Goal: Task Accomplishment & Management: Use online tool/utility

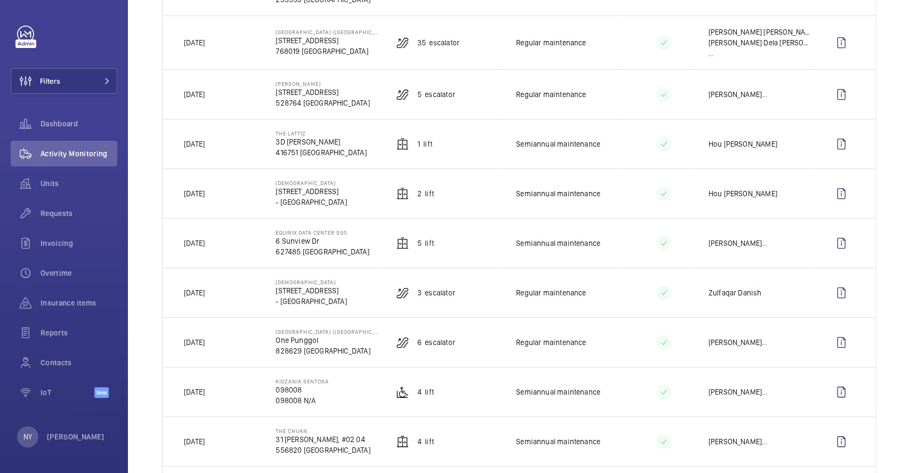
scroll to position [213, 0]
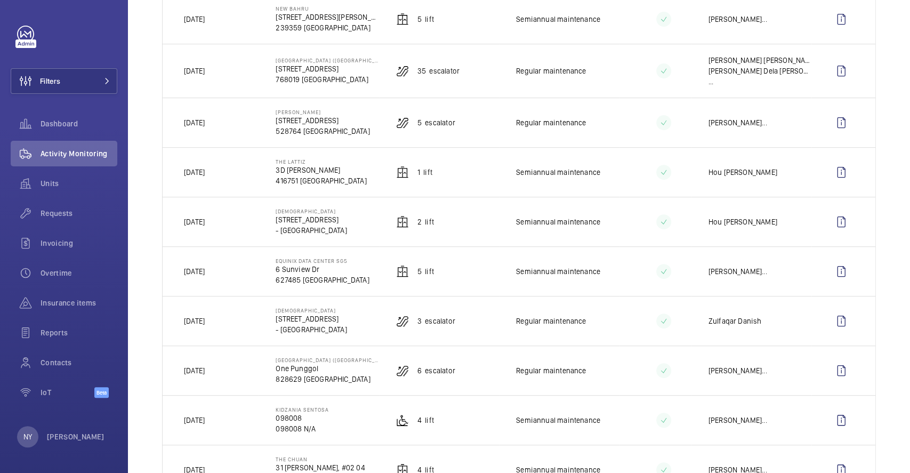
drag, startPoint x: 201, startPoint y: 266, endPoint x: 214, endPoint y: 264, distance: 14.0
click at [205, 266] on p "[DATE]" at bounding box center [194, 271] width 21 height 11
drag, startPoint x: 189, startPoint y: 166, endPoint x: 234, endPoint y: 168, distance: 44.3
click at [234, 168] on td "[DATE]" at bounding box center [211, 172] width 96 height 50
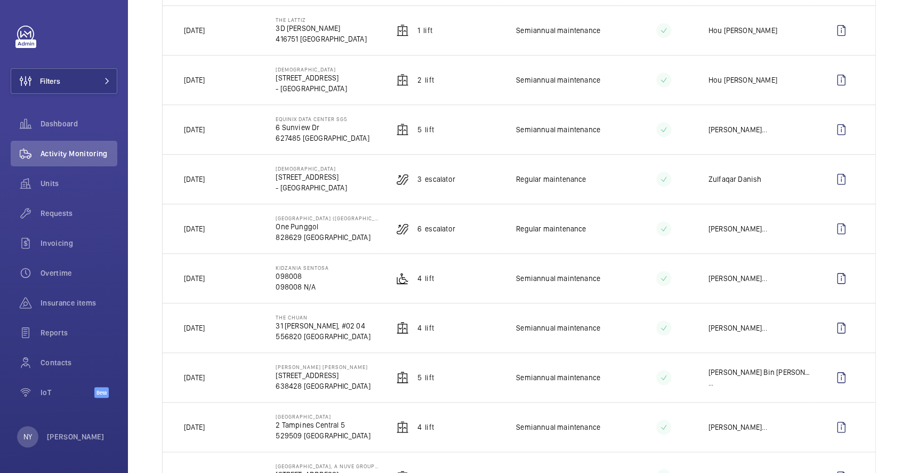
scroll to position [284, 0]
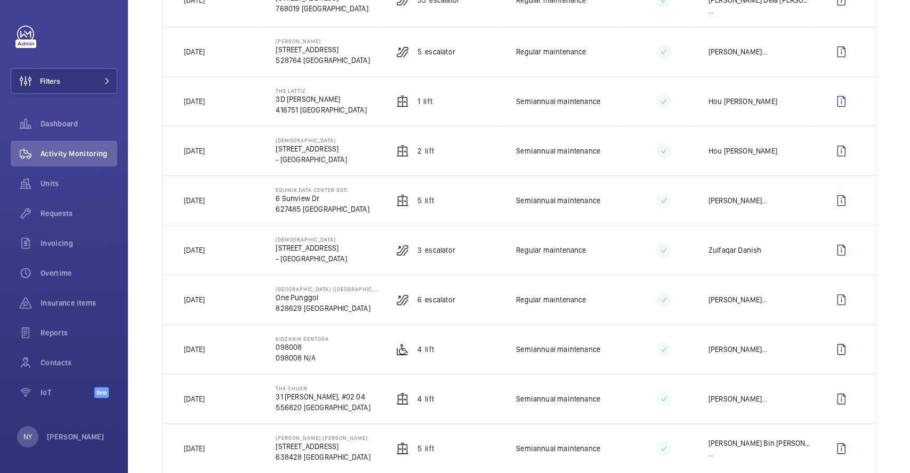
drag, startPoint x: 273, startPoint y: 235, endPoint x: 374, endPoint y: 231, distance: 101.4
click at [374, 231] on td "[DEMOGRAPHIC_DATA] Light [DEMOGRAPHIC_DATA] [DEMOGRAPHIC_DATA] [STREET_ADDRESS]" at bounding box center [319, 250] width 120 height 50
copy p "[DEMOGRAPHIC_DATA]"
drag, startPoint x: 418, startPoint y: 245, endPoint x: 405, endPoint y: 245, distance: 12.8
click at [408, 245] on div "3 Escalator" at bounding box center [425, 250] width 59 height 13
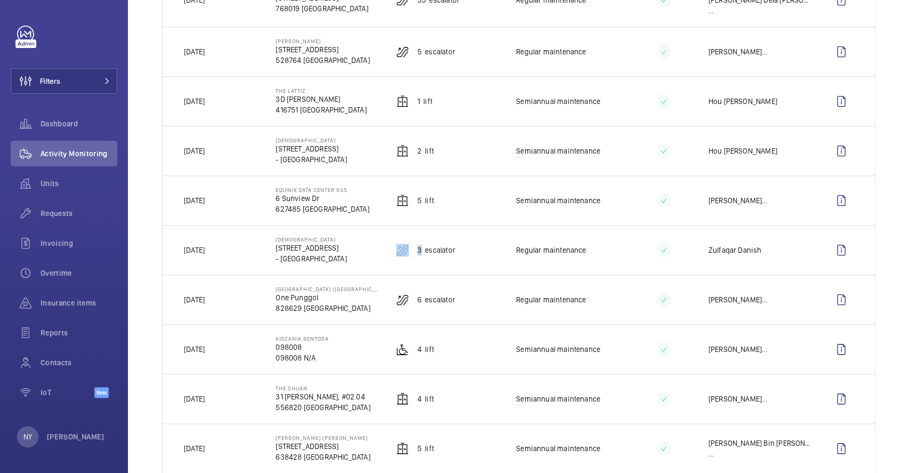
click at [410, 245] on div "3 Escalator" at bounding box center [425, 250] width 59 height 13
drag, startPoint x: 415, startPoint y: 245, endPoint x: 466, endPoint y: 245, distance: 50.7
click at [466, 245] on td "3 Escalator" at bounding box center [439, 250] width 120 height 50
copy p "3 Escalator"
click at [829, 248] on wm-front-icon-button at bounding box center [842, 250] width 26 height 26
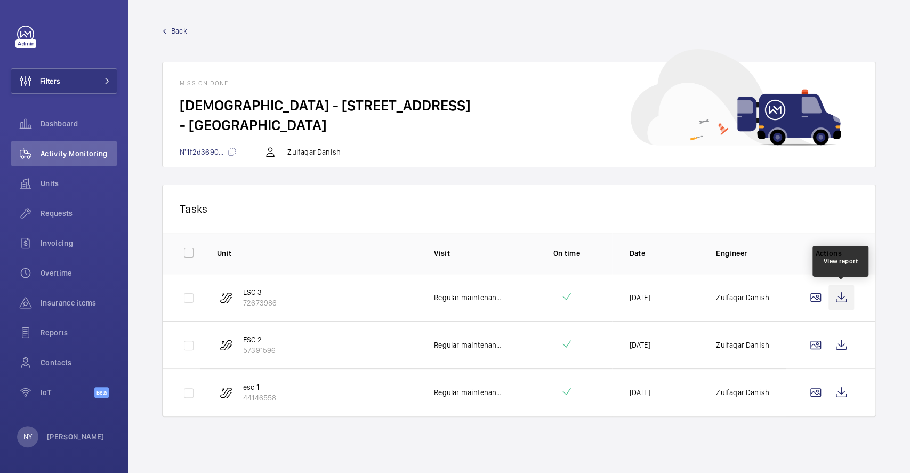
click at [839, 298] on wm-front-icon-button at bounding box center [842, 298] width 26 height 26
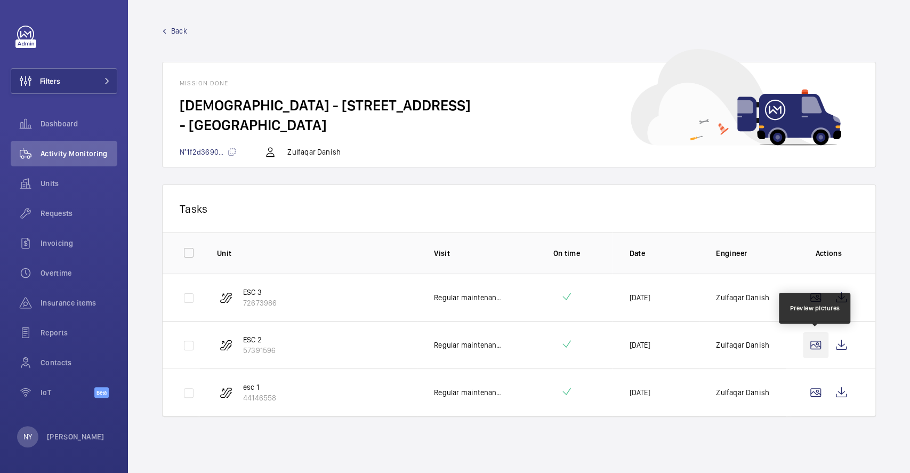
click at [828, 352] on wm-front-icon-button at bounding box center [816, 345] width 26 height 26
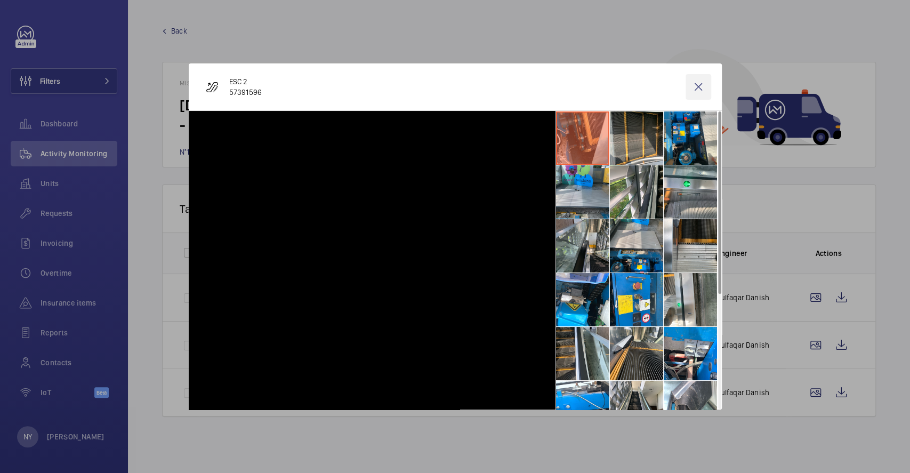
click at [693, 83] on wm-front-icon-button at bounding box center [699, 87] width 26 height 26
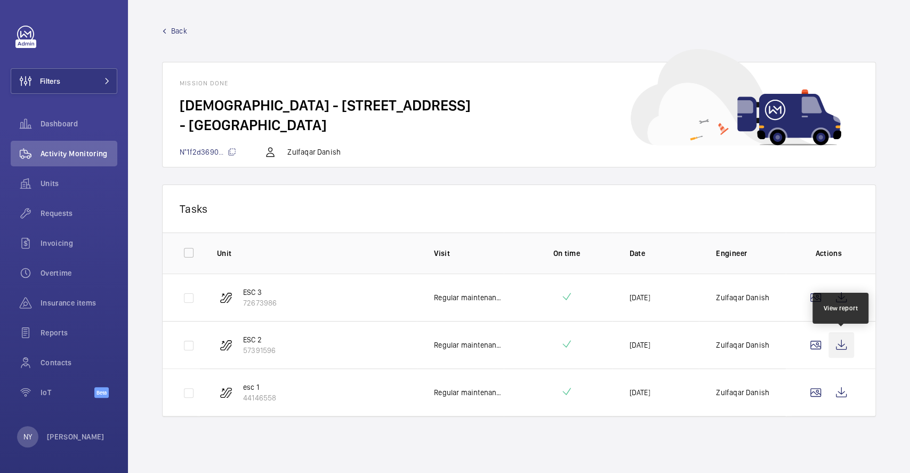
click at [833, 342] on wm-front-icon-button at bounding box center [842, 345] width 26 height 26
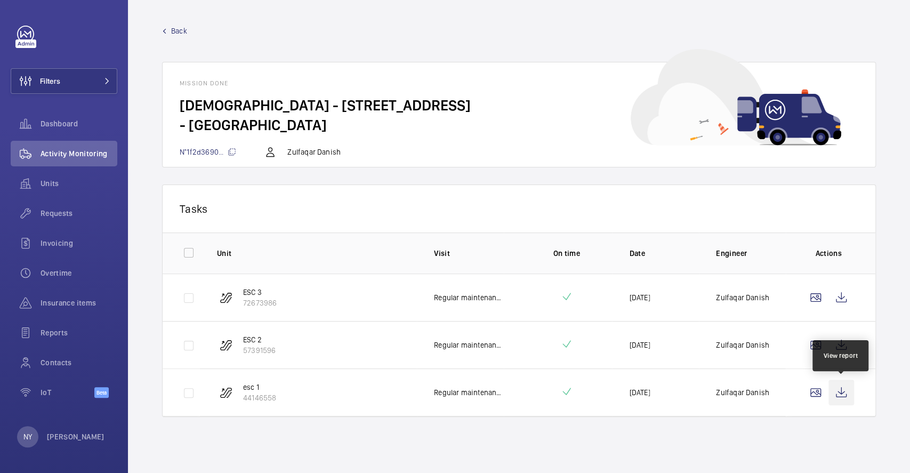
click at [836, 394] on wm-front-icon-button at bounding box center [842, 393] width 26 height 26
click at [169, 30] on link "Back" at bounding box center [519, 31] width 714 height 11
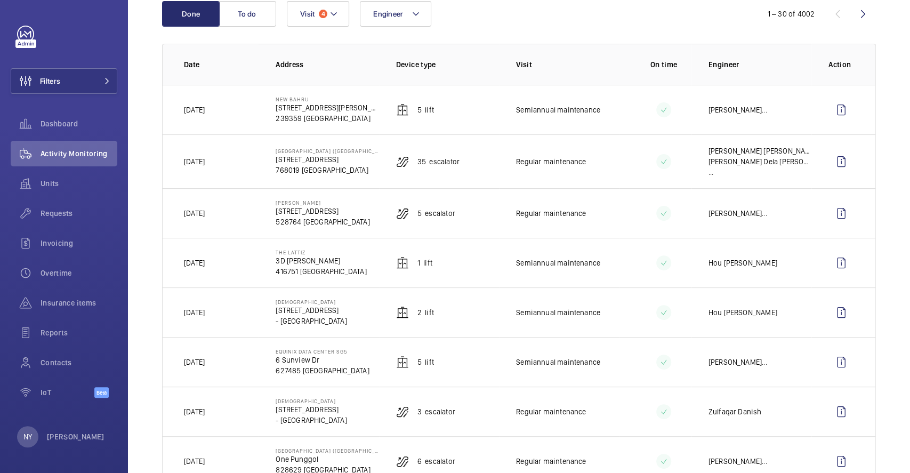
scroll to position [142, 0]
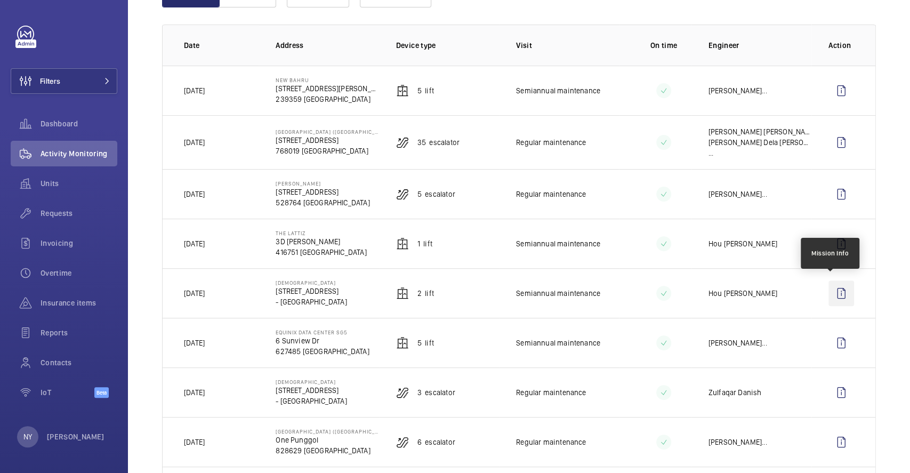
click at [838, 283] on wm-front-icon-button at bounding box center [842, 293] width 26 height 26
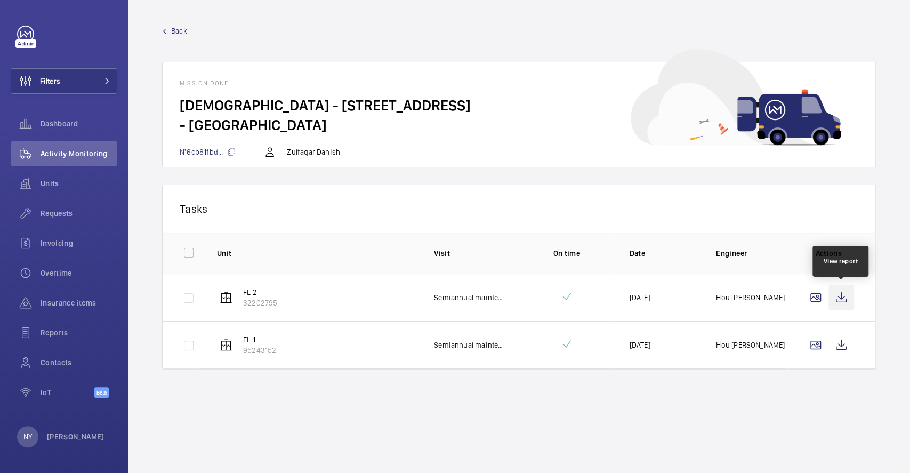
click at [840, 296] on wm-front-icon-button at bounding box center [842, 298] width 26 height 26
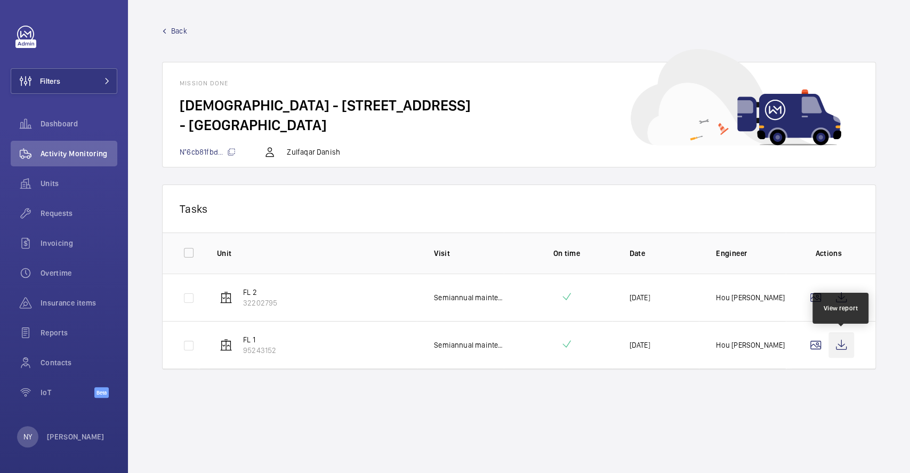
click at [849, 339] on wm-front-icon-button at bounding box center [842, 345] width 26 height 26
click at [167, 32] on link "Back" at bounding box center [519, 31] width 714 height 11
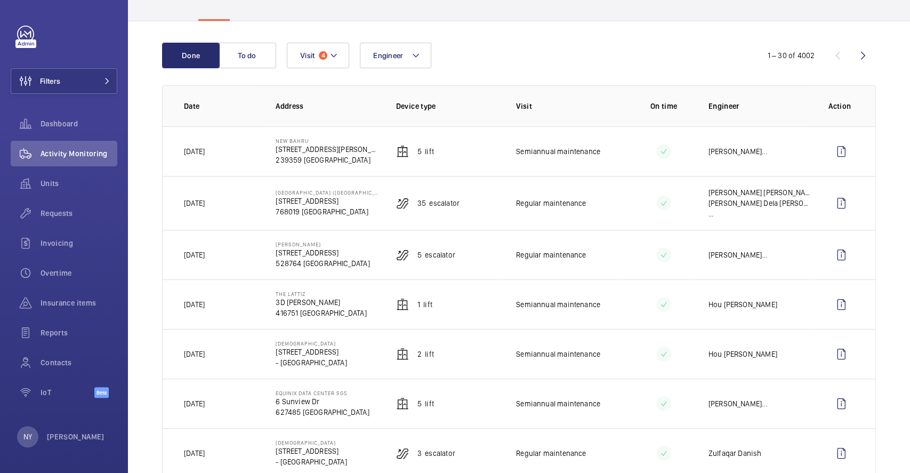
scroll to position [213, 0]
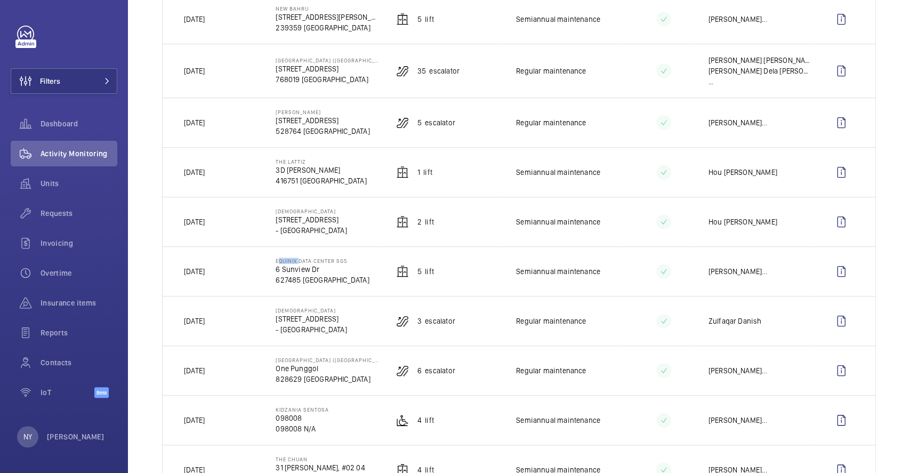
drag, startPoint x: 275, startPoint y: 254, endPoint x: 297, endPoint y: 255, distance: 21.9
click at [297, 258] on p "Equinix Data Center SG5" at bounding box center [322, 261] width 93 height 6
copy p "Equinix"
click at [235, 262] on td "[DATE]" at bounding box center [211, 271] width 96 height 50
drag, startPoint x: 273, startPoint y: 254, endPoint x: 361, endPoint y: 254, distance: 88.0
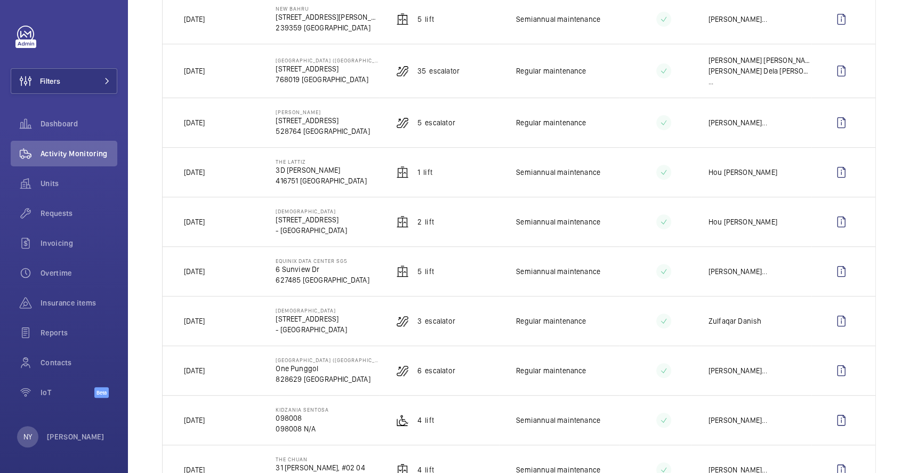
click at [361, 254] on td "Equinix Data Center SG5 [STREET_ADDRESS]" at bounding box center [319, 271] width 120 height 50
copy p "Equinix Data Center SG5"
click at [101, 82] on span at bounding box center [104, 81] width 13 height 6
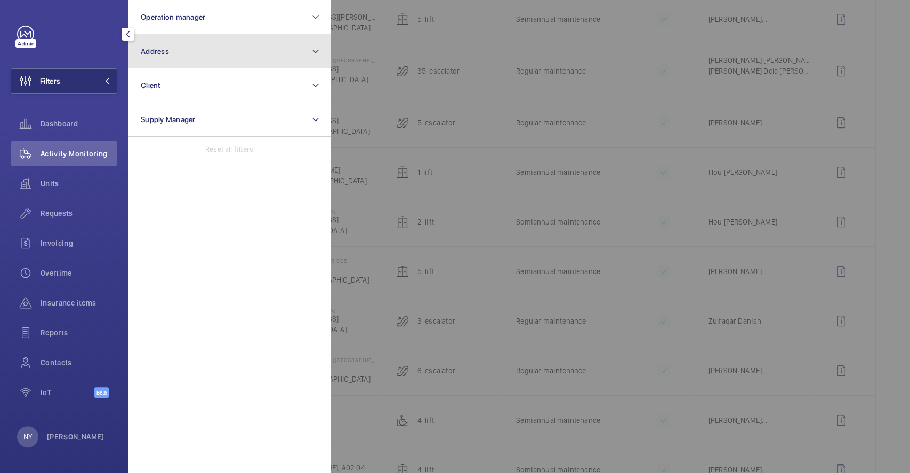
click at [174, 66] on button "Address" at bounding box center [229, 51] width 203 height 34
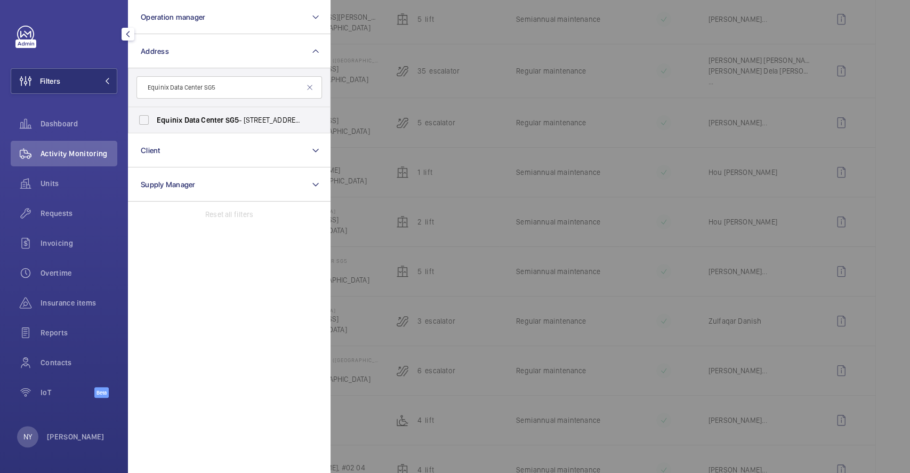
type input "Equinix Data Center SG5"
click at [206, 127] on label "Equinix Data Center SG5 - [STREET_ADDRESS]" at bounding box center [222, 120] width 186 height 26
click at [155, 127] on input "Equinix Data Center SG5 - [STREET_ADDRESS]" at bounding box center [143, 119] width 21 height 21
checkbox input "true"
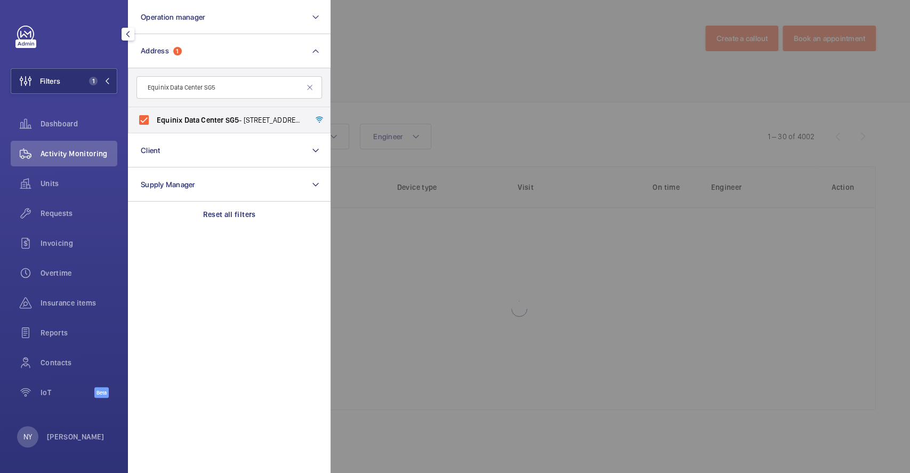
click at [533, 32] on div at bounding box center [786, 236] width 910 height 473
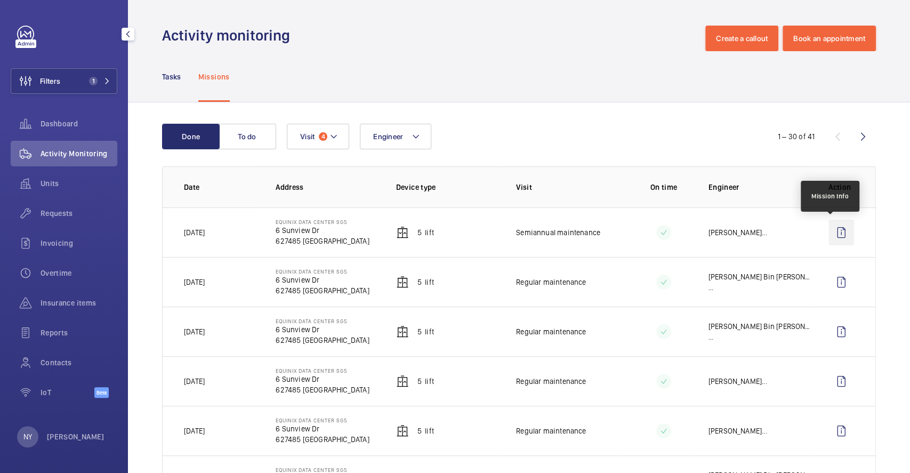
click at [834, 236] on wm-front-icon-button at bounding box center [842, 233] width 26 height 26
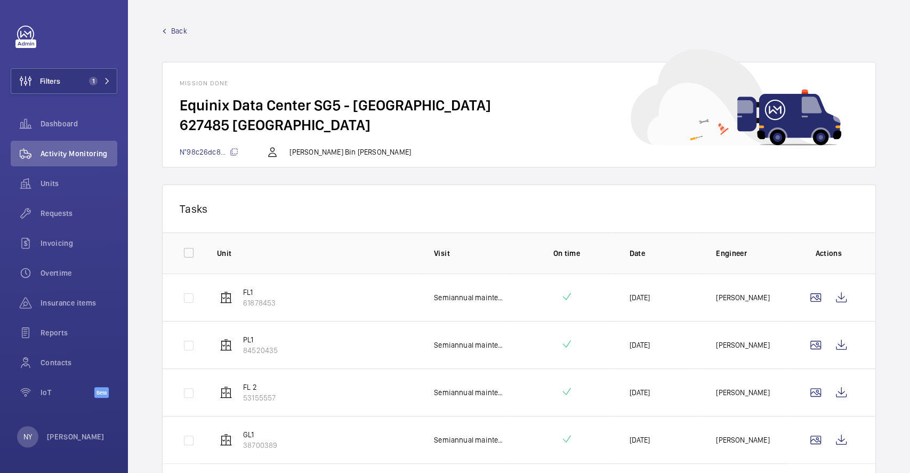
scroll to position [81, 0]
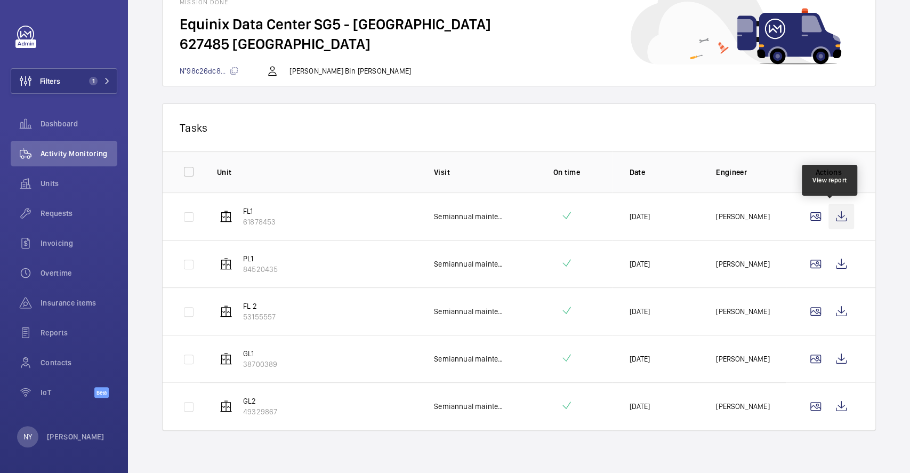
click at [840, 213] on wm-front-icon-button at bounding box center [842, 217] width 26 height 26
click at [839, 259] on wm-front-icon-button at bounding box center [842, 264] width 26 height 26
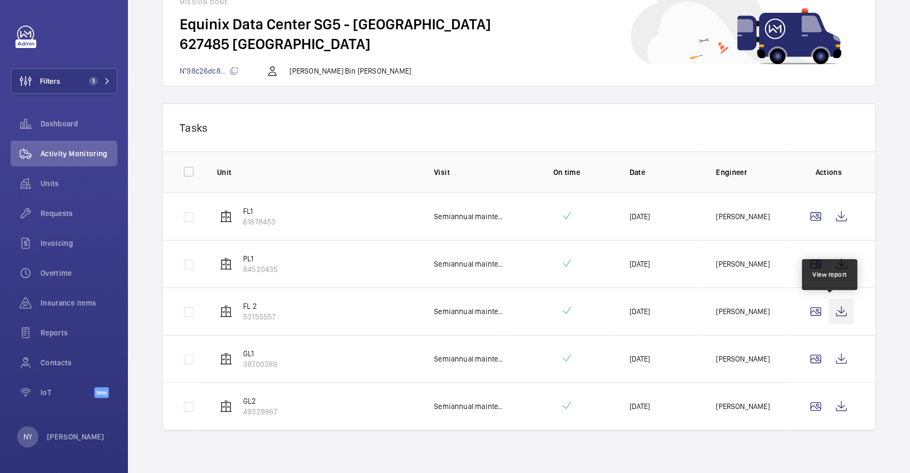
click at [829, 308] on wm-front-icon-button at bounding box center [842, 312] width 26 height 26
click at [829, 360] on wm-front-icon-button at bounding box center [842, 359] width 26 height 26
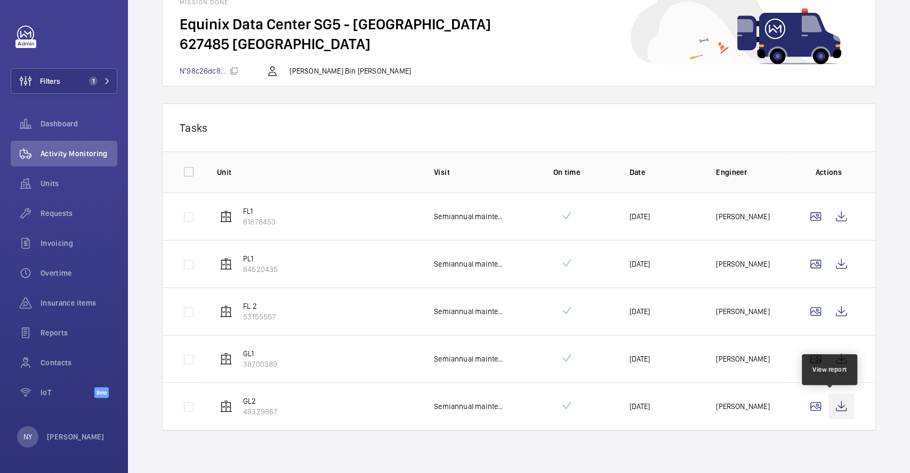
click at [830, 405] on wm-front-icon-button at bounding box center [842, 407] width 26 height 26
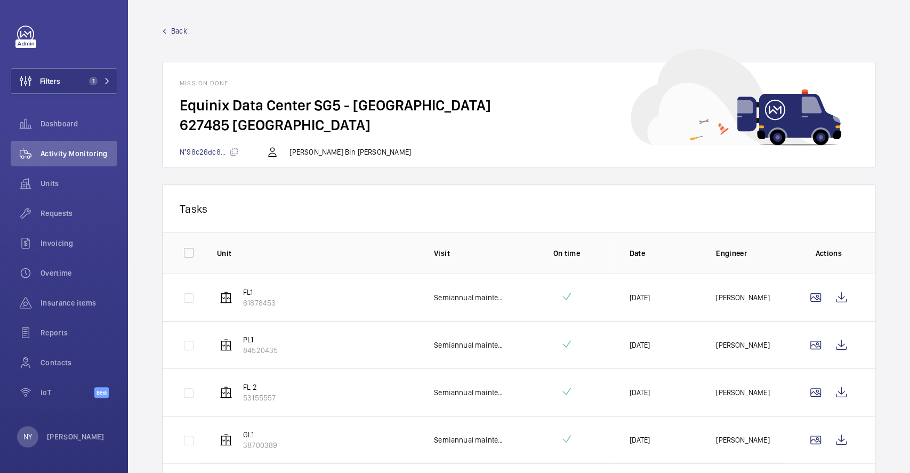
scroll to position [0, 0]
click at [184, 33] on span "Back" at bounding box center [179, 31] width 16 height 11
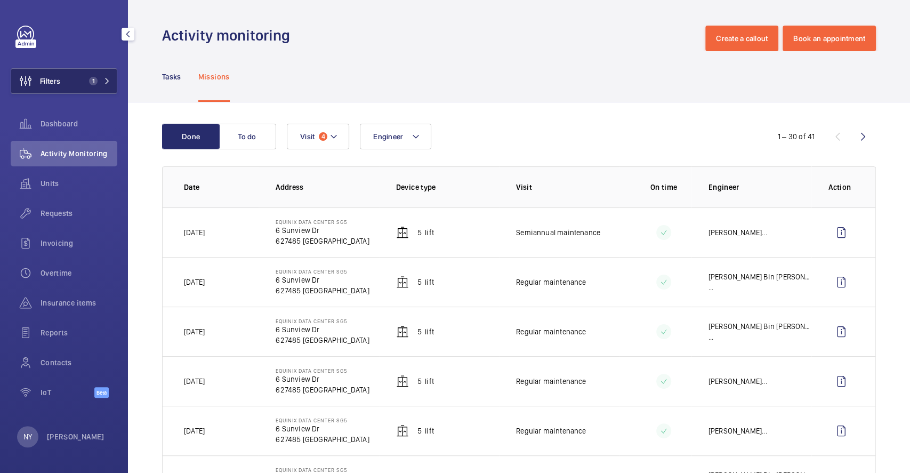
click at [85, 84] on span "1" at bounding box center [91, 81] width 13 height 9
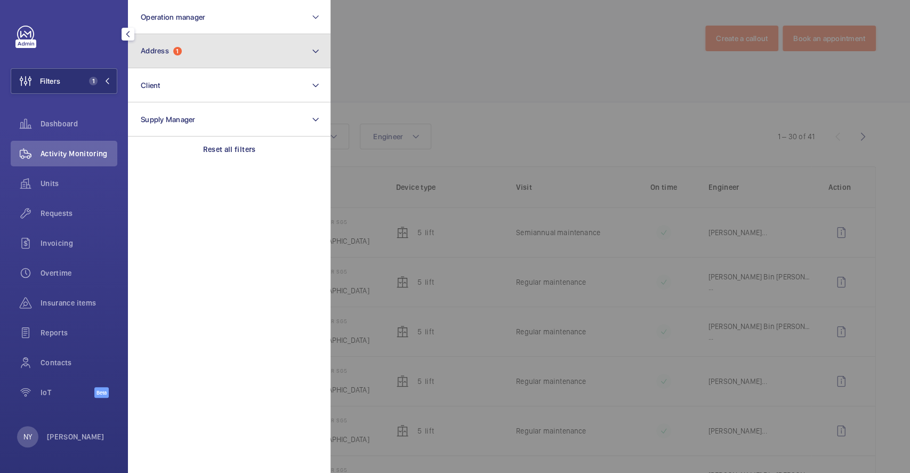
click at [200, 48] on button "Address 1" at bounding box center [229, 51] width 203 height 34
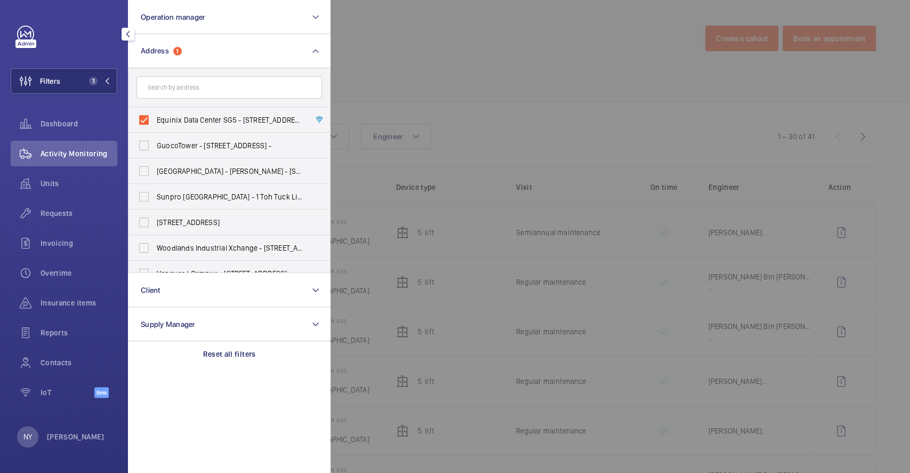
drag, startPoint x: 181, startPoint y: 124, endPoint x: 388, endPoint y: 137, distance: 207.9
click at [182, 124] on span "Equinix Data Center SG5 - [STREET_ADDRESS]" at bounding box center [230, 120] width 147 height 11
click at [243, 115] on span "Equinix Data Center SG5 - [STREET_ADDRESS]" at bounding box center [230, 120] width 147 height 11
click at [155, 115] on input "Equinix Data Center SG5 - [STREET_ADDRESS]" at bounding box center [143, 119] width 21 height 21
checkbox input "false"
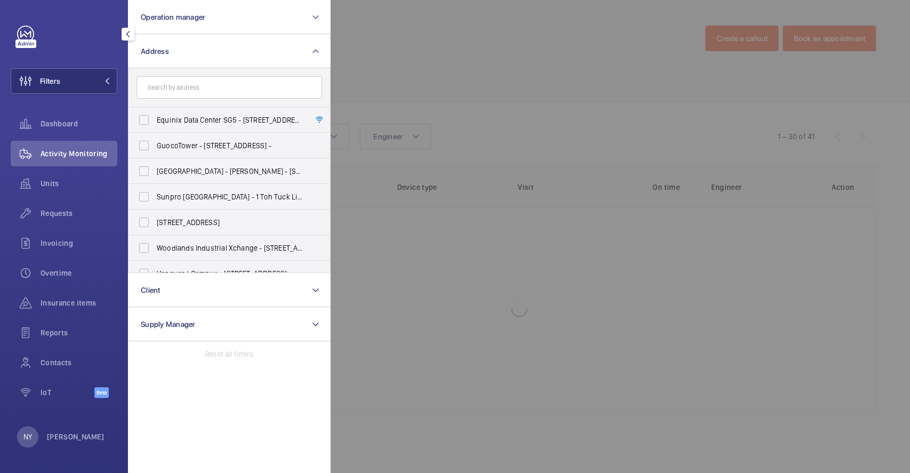
click at [420, 80] on div at bounding box center [786, 236] width 910 height 473
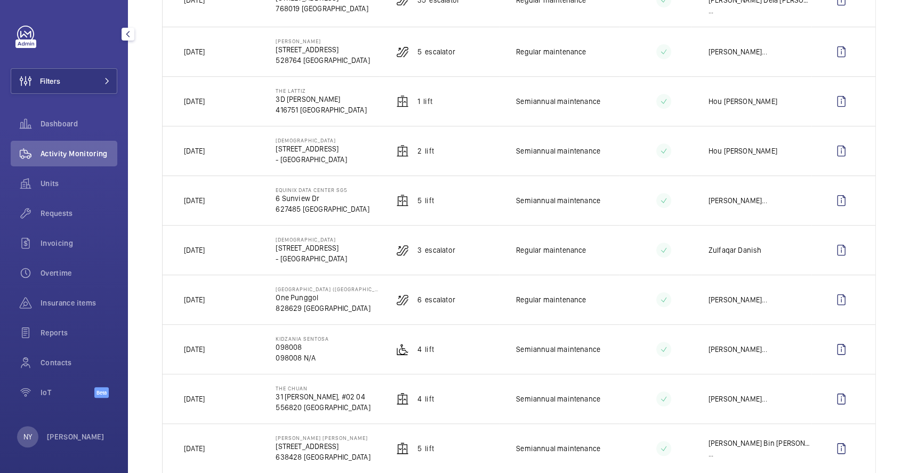
scroll to position [213, 0]
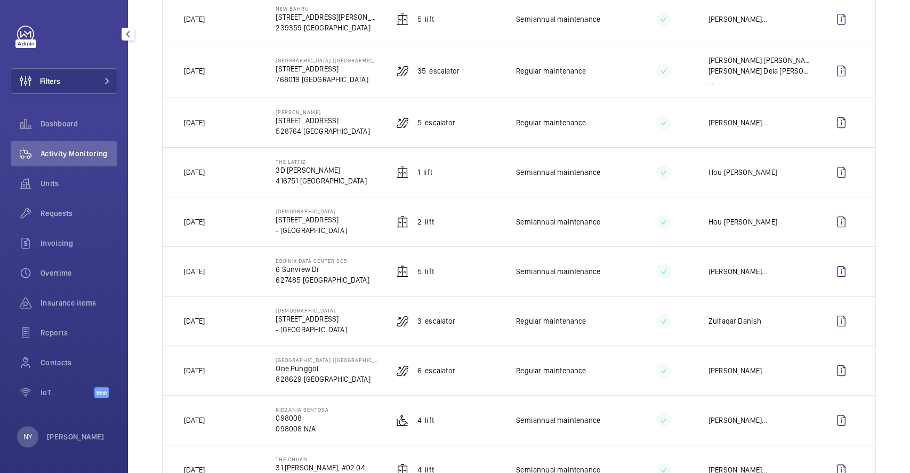
drag, startPoint x: 275, startPoint y: 155, endPoint x: 327, endPoint y: 149, distance: 53.1
click at [327, 149] on td "The Lattiz 3D [PERSON_NAME] 416751 [GEOGRAPHIC_DATA]" at bounding box center [319, 172] width 120 height 50
copy p "The Lattiz"
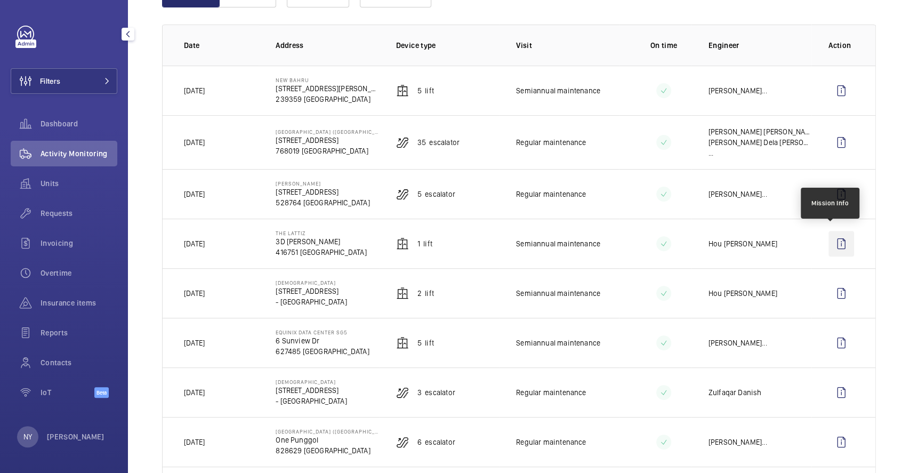
click at [838, 243] on wm-front-icon-button at bounding box center [842, 244] width 26 height 26
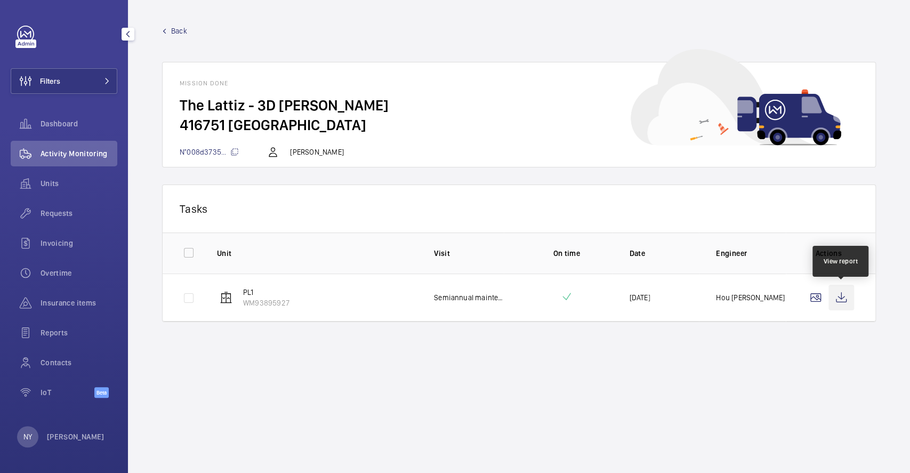
click at [844, 296] on wm-front-icon-button at bounding box center [842, 298] width 26 height 26
click at [174, 33] on span "Back" at bounding box center [179, 31] width 16 height 11
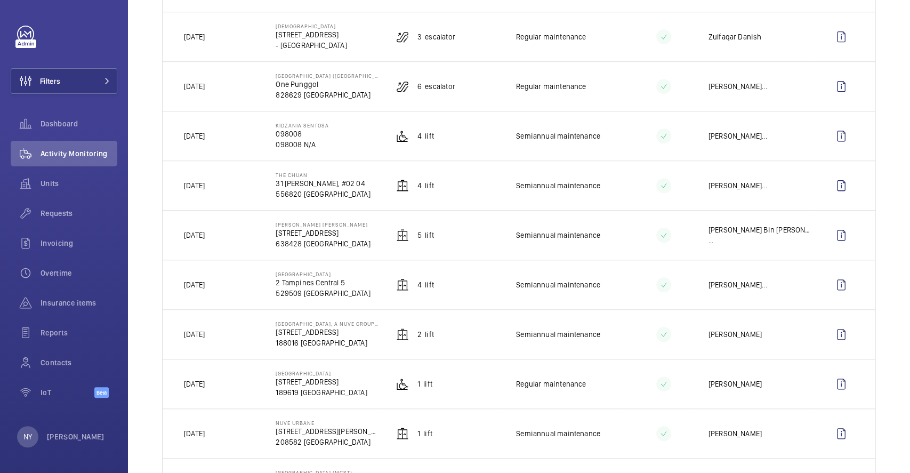
scroll to position [355, 0]
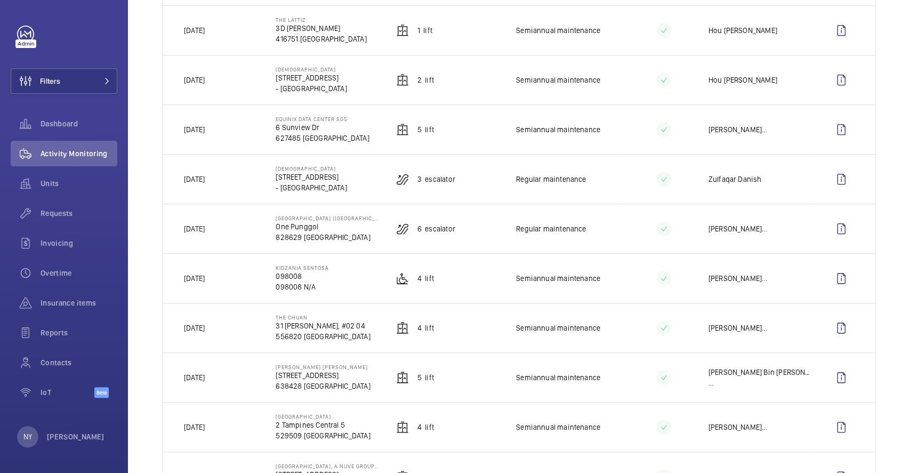
drag, startPoint x: 196, startPoint y: 124, endPoint x: 220, endPoint y: 128, distance: 24.3
click at [220, 128] on td "[DATE]" at bounding box center [211, 130] width 96 height 50
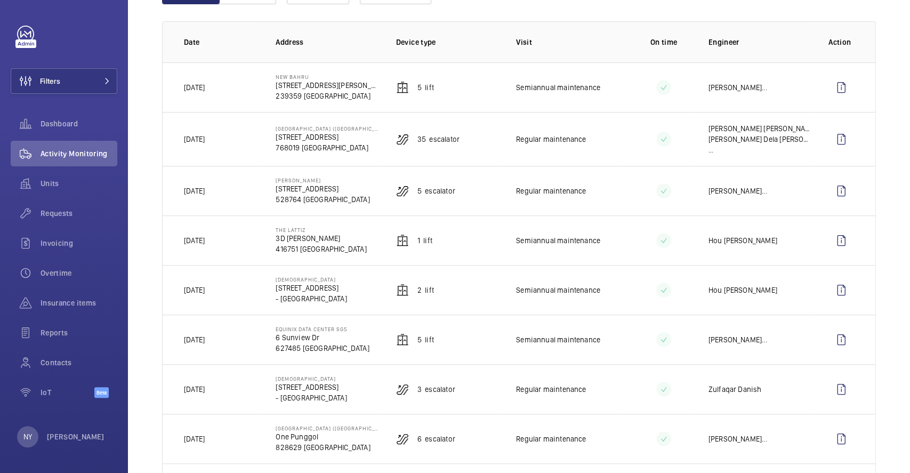
scroll to position [71, 0]
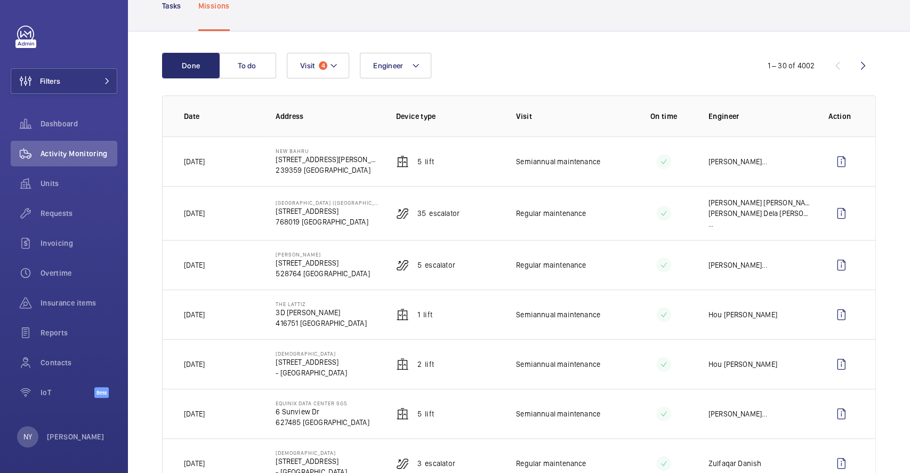
drag, startPoint x: 200, startPoint y: 308, endPoint x: 218, endPoint y: 306, distance: 17.8
click at [218, 306] on td "[DATE]" at bounding box center [211, 315] width 96 height 50
drag, startPoint x: 272, startPoint y: 251, endPoint x: 349, endPoint y: 250, distance: 76.3
click at [349, 250] on td "[PERSON_NAME] [STREET_ADDRESS]" at bounding box center [319, 265] width 120 height 50
copy p "[PERSON_NAME]"
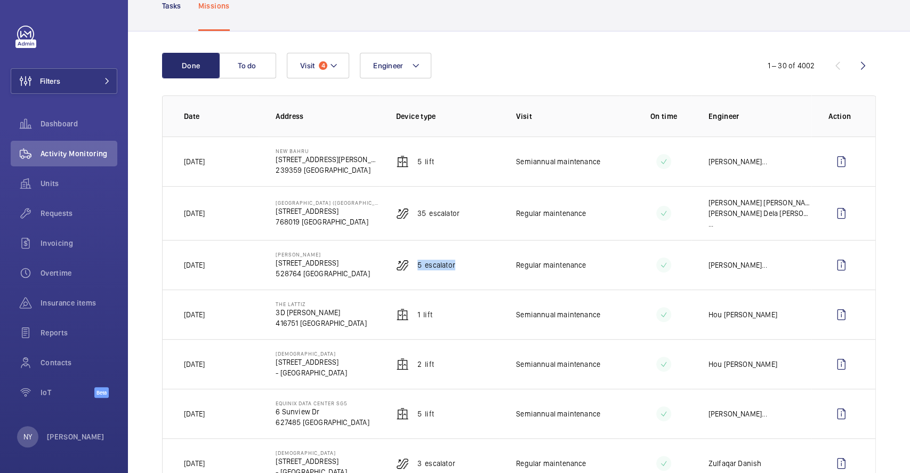
drag, startPoint x: 410, startPoint y: 260, endPoint x: 475, endPoint y: 255, distance: 65.8
click at [475, 255] on td "5 Escalator" at bounding box center [439, 265] width 120 height 50
copy p "5 Escalator"
click at [829, 261] on wm-front-icon-button at bounding box center [842, 265] width 26 height 26
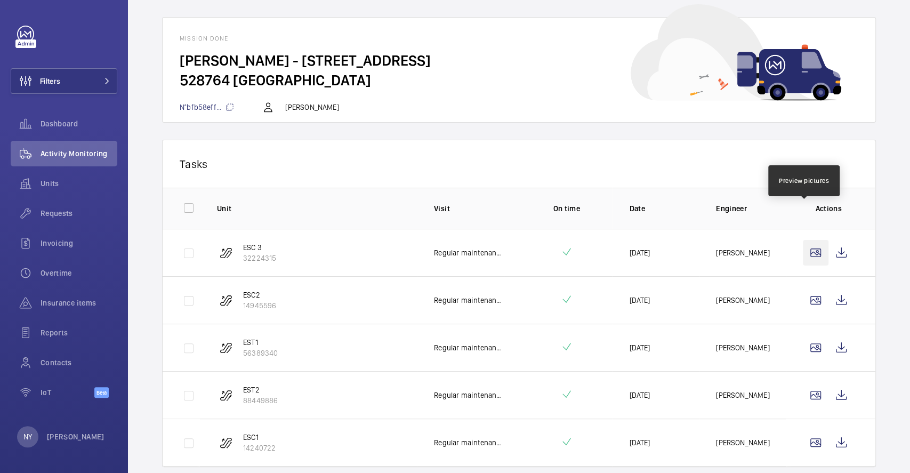
scroll to position [81, 0]
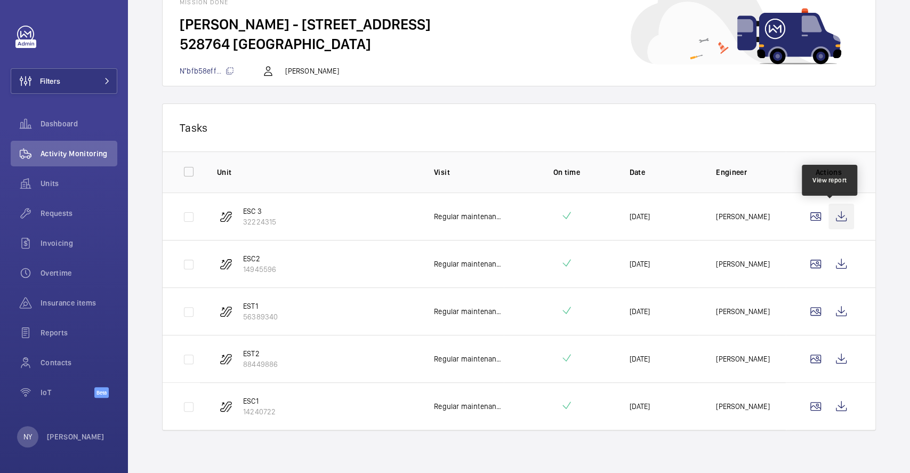
click at [836, 215] on wm-front-icon-button at bounding box center [842, 217] width 26 height 26
click at [838, 269] on wm-front-icon-button at bounding box center [842, 264] width 26 height 26
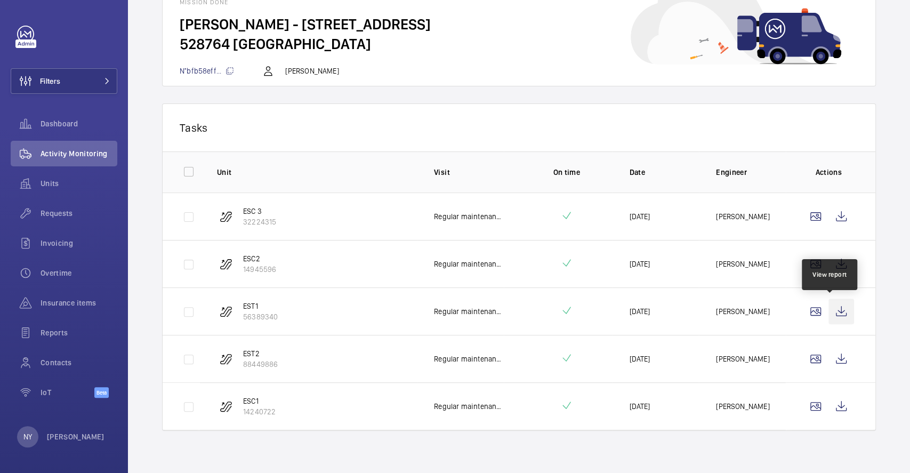
click at [838, 309] on wm-front-icon-button at bounding box center [842, 312] width 26 height 26
click at [834, 351] on wm-front-icon-button at bounding box center [842, 359] width 26 height 26
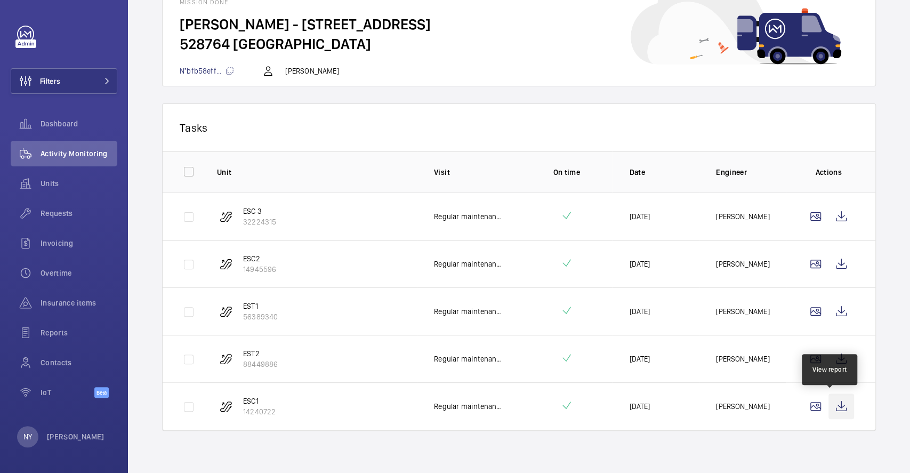
click at [834, 410] on wm-front-icon-button at bounding box center [842, 407] width 26 height 26
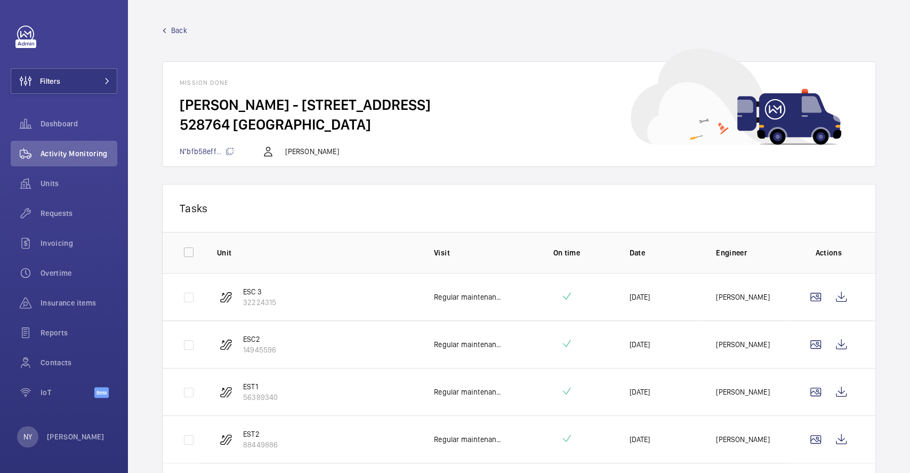
scroll to position [0, 0]
click at [169, 27] on link "Back" at bounding box center [519, 31] width 714 height 11
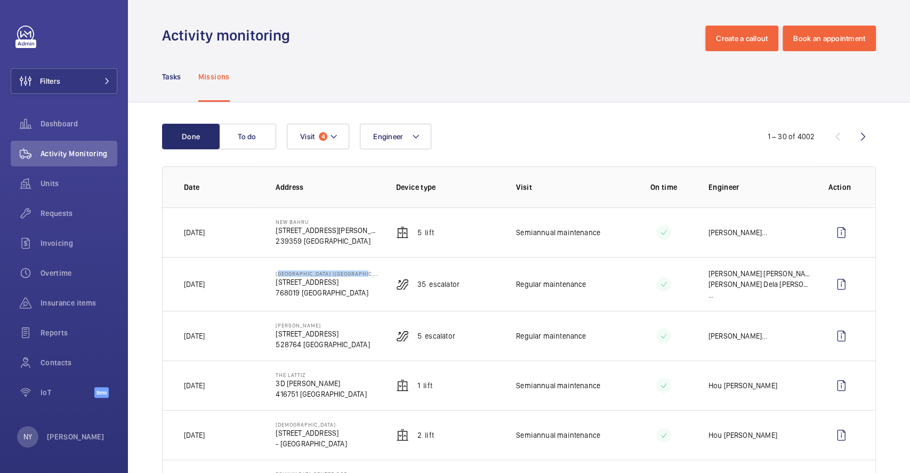
drag, startPoint x: 276, startPoint y: 270, endPoint x: 371, endPoint y: 260, distance: 95.5
click at [371, 260] on td "[GEOGRAPHIC_DATA] ([GEOGRAPHIC_DATA]) [STREET_ADDRESS]" at bounding box center [319, 284] width 120 height 54
copy p "[GEOGRAPHIC_DATA] ([GEOGRAPHIC_DATA])"
click at [84, 90] on button "Filters" at bounding box center [64, 81] width 107 height 26
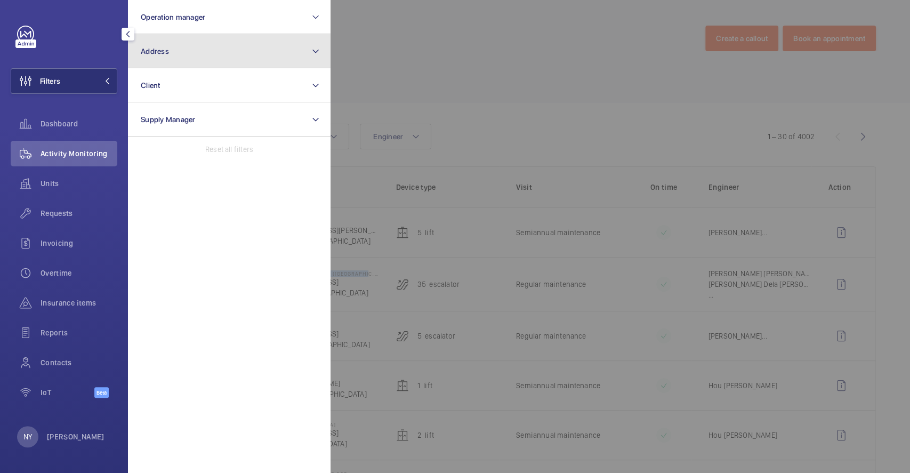
click at [201, 50] on button "Address" at bounding box center [229, 51] width 203 height 34
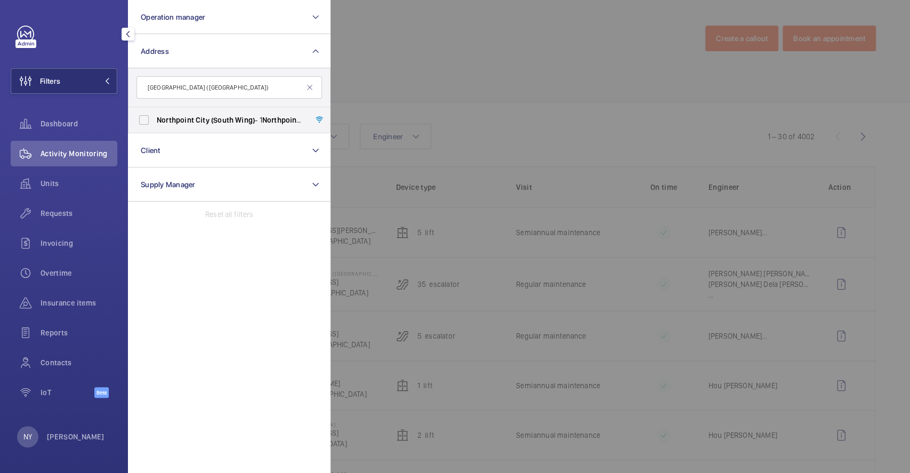
type input "[GEOGRAPHIC_DATA] ([GEOGRAPHIC_DATA])"
drag, startPoint x: 208, startPoint y: 118, endPoint x: 431, endPoint y: 83, distance: 225.7
click at [207, 119] on span "City" at bounding box center [203, 120] width 14 height 9
click at [155, 119] on input "[GEOGRAPHIC_DATA] ([GEOGRAPHIC_DATA]) - [STREET_ADDRESS]" at bounding box center [143, 119] width 21 height 21
checkbox input "true"
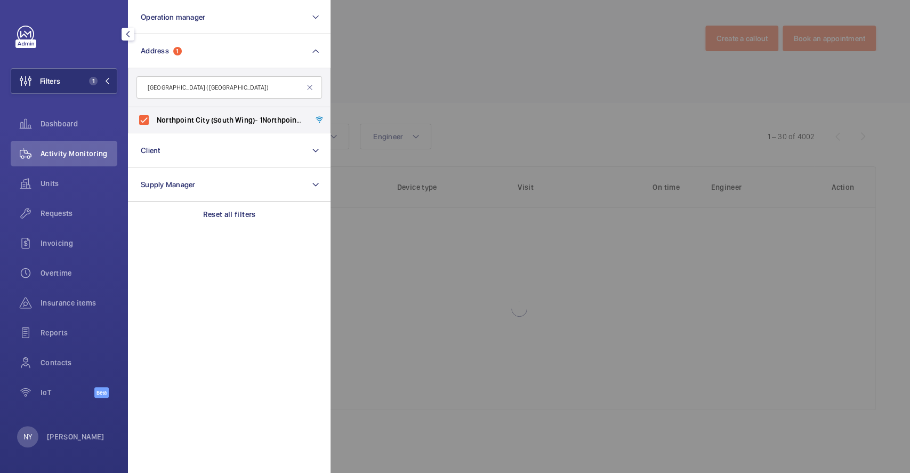
click at [505, 61] on div at bounding box center [786, 236] width 910 height 473
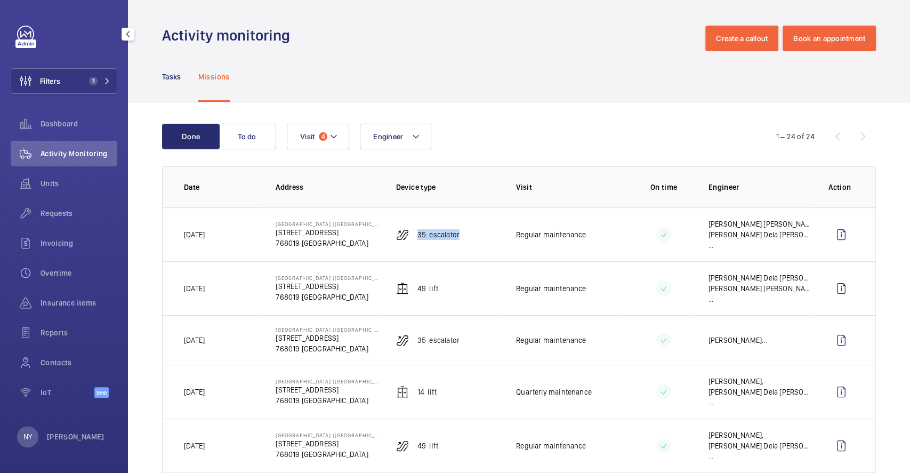
drag, startPoint x: 415, startPoint y: 235, endPoint x: 478, endPoint y: 235, distance: 62.4
click at [478, 235] on td "35 Escalator" at bounding box center [439, 234] width 120 height 54
copy p "35 Escalator"
click at [830, 235] on wm-front-icon-button at bounding box center [842, 235] width 26 height 26
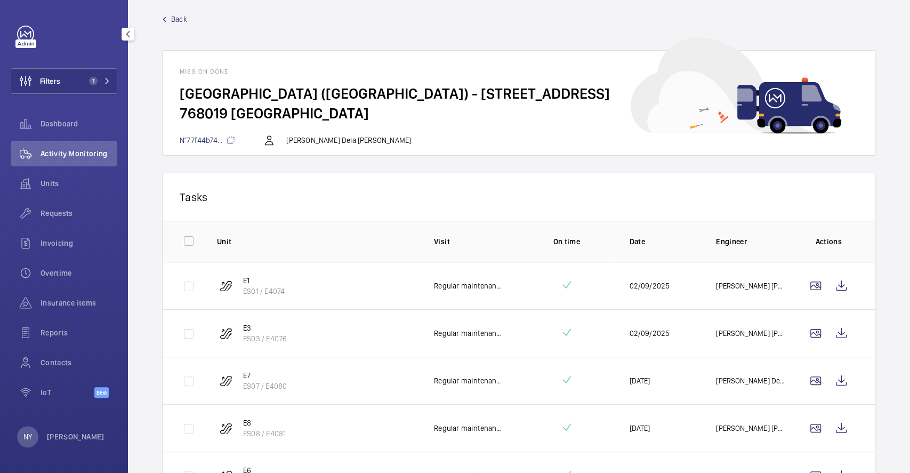
scroll to position [10, 0]
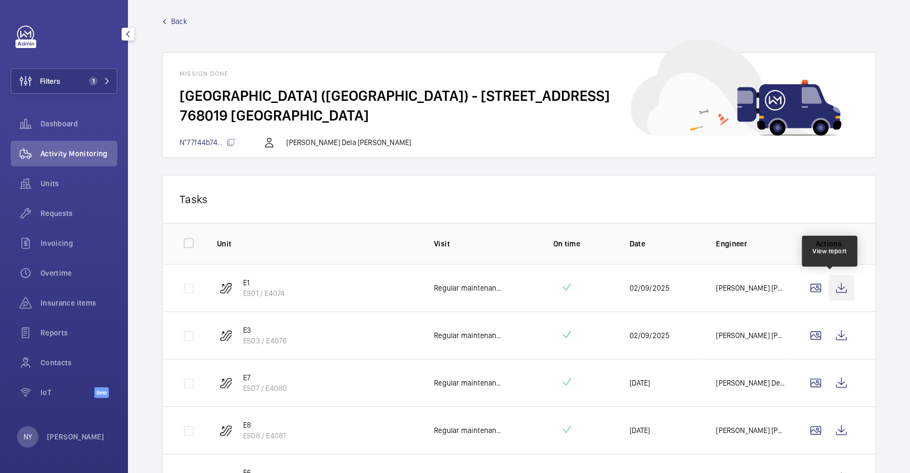
click at [832, 288] on wm-front-icon-button at bounding box center [842, 288] width 26 height 26
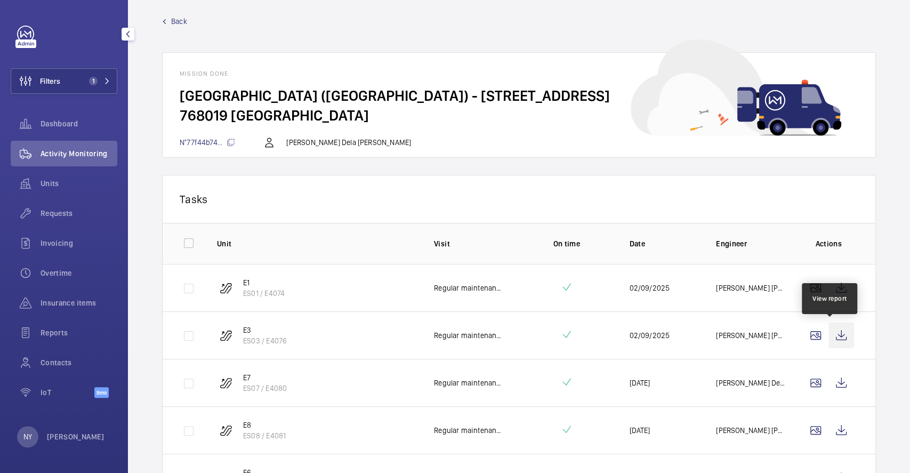
click at [831, 333] on wm-front-icon-button at bounding box center [842, 336] width 26 height 26
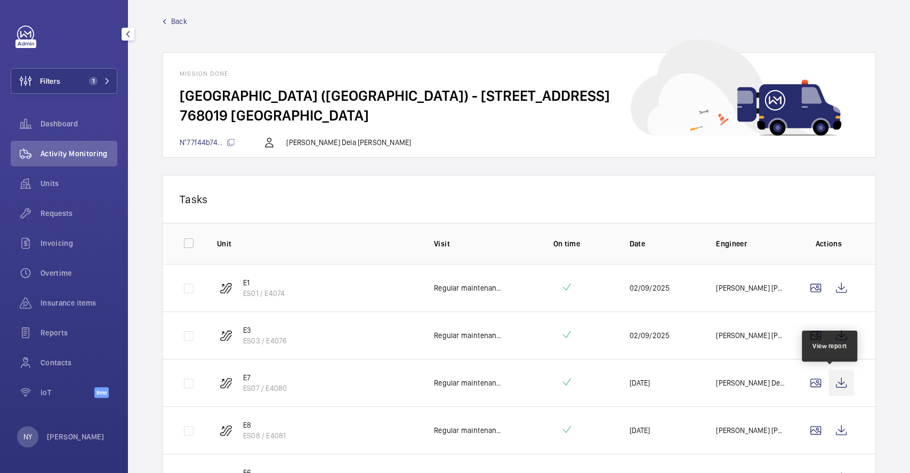
click at [829, 386] on wm-front-icon-button at bounding box center [842, 383] width 26 height 26
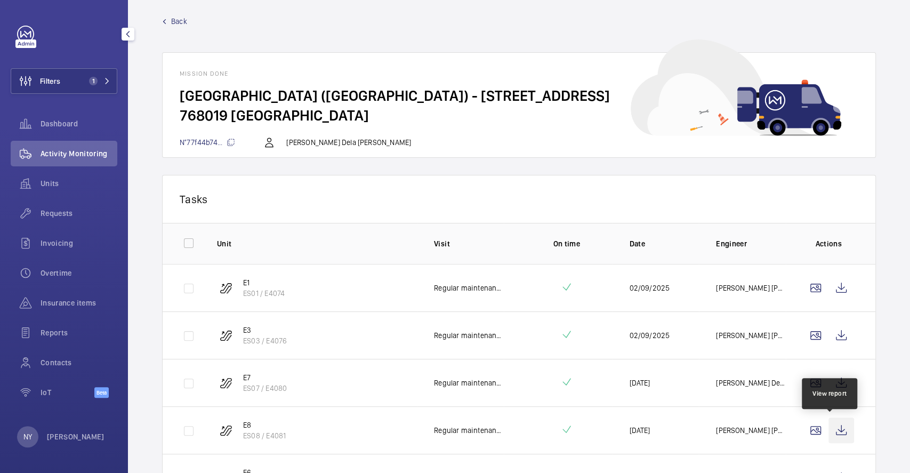
click at [834, 428] on wm-front-icon-button at bounding box center [842, 431] width 26 height 26
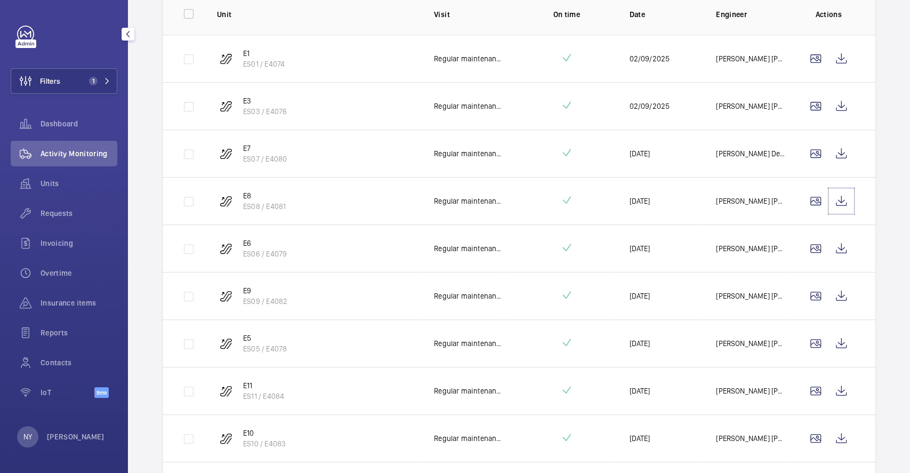
scroll to position [365, 0]
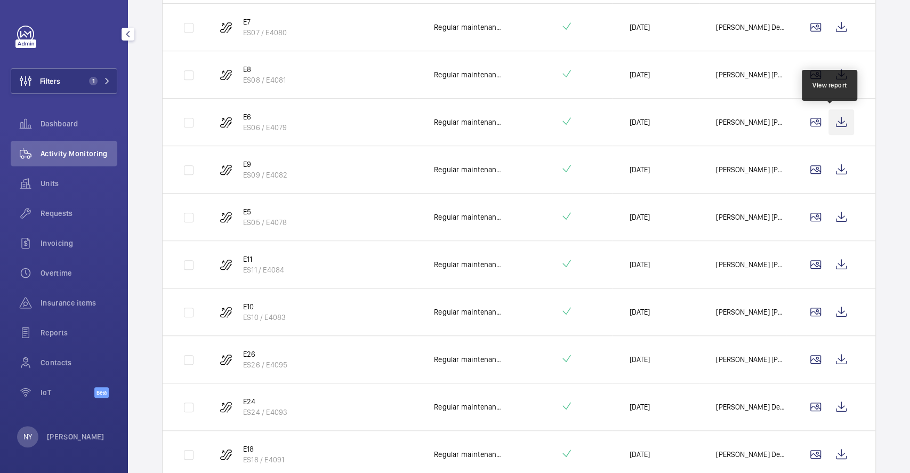
click at [836, 128] on wm-front-icon-button at bounding box center [842, 122] width 26 height 26
click at [832, 172] on wm-front-icon-button at bounding box center [842, 170] width 26 height 26
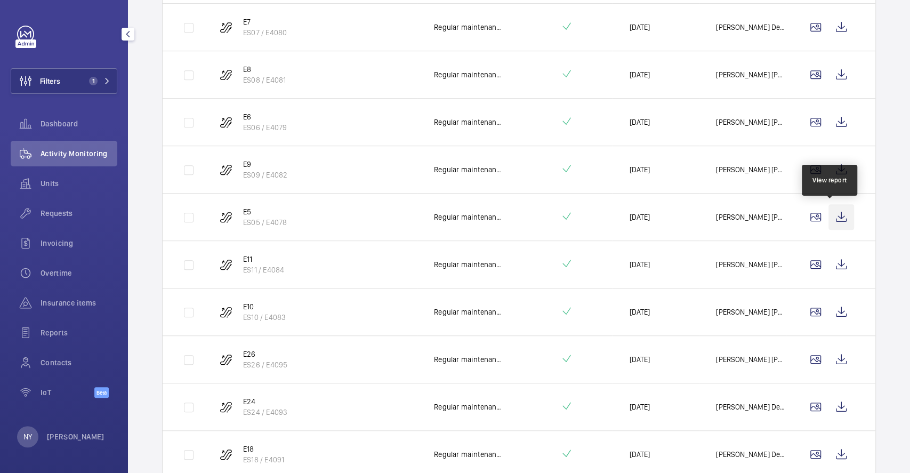
click at [835, 219] on wm-front-icon-button at bounding box center [842, 217] width 26 height 26
click at [834, 266] on wm-front-icon-button at bounding box center [842, 265] width 26 height 26
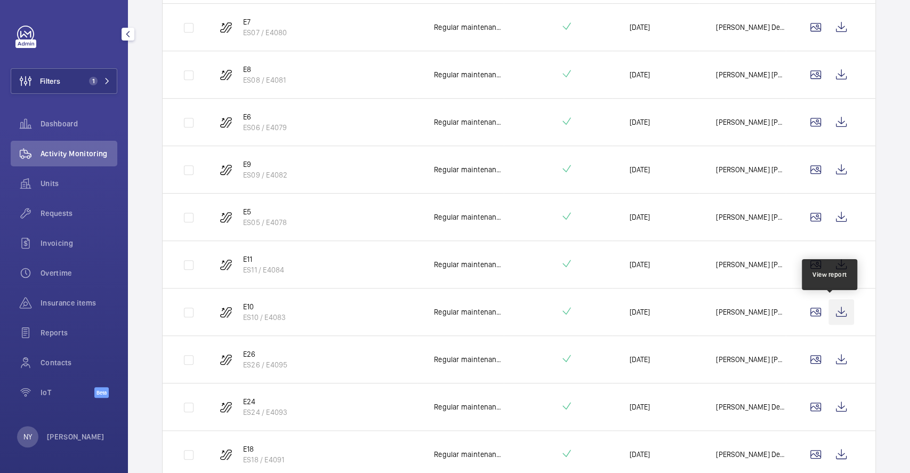
click at [829, 309] on wm-front-icon-button at bounding box center [842, 312] width 26 height 26
click at [832, 357] on wm-front-icon-button at bounding box center [842, 360] width 26 height 26
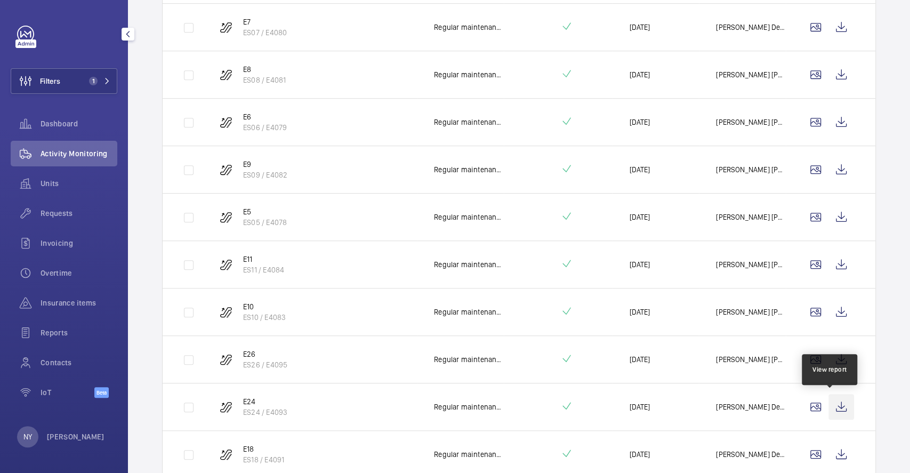
click at [840, 406] on wm-front-icon-button at bounding box center [842, 407] width 26 height 26
click at [838, 452] on wm-front-icon-button at bounding box center [842, 455] width 26 height 26
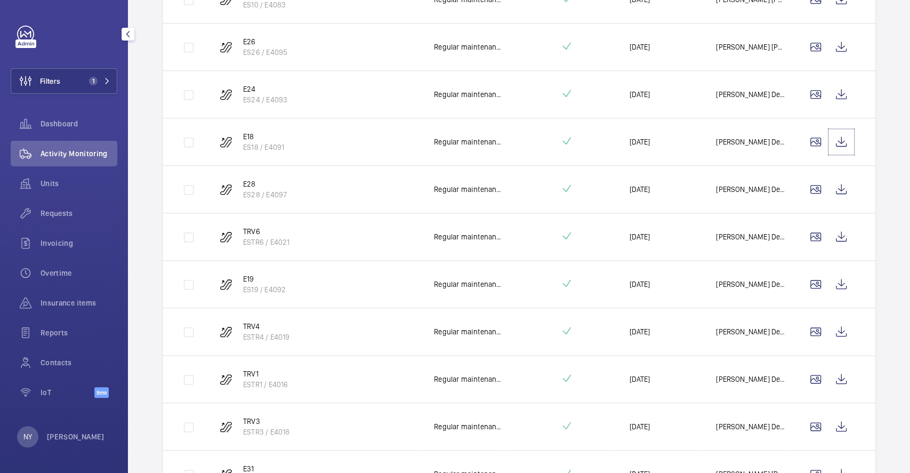
scroll to position [721, 0]
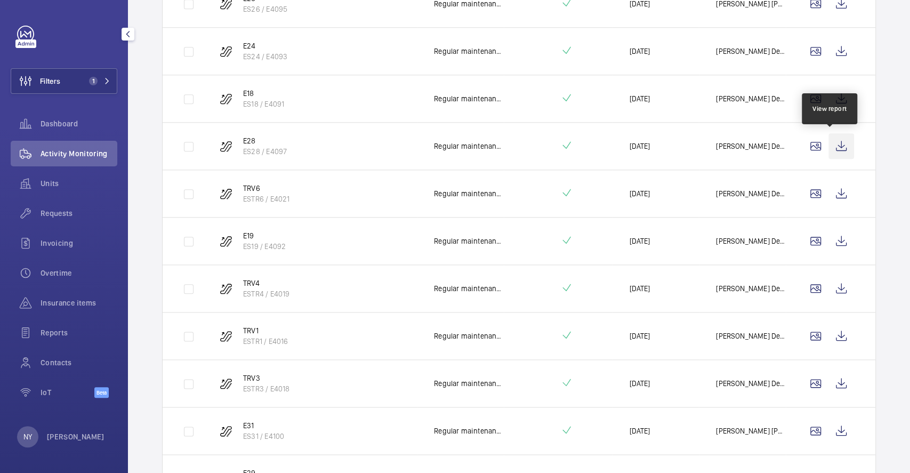
click at [836, 148] on wm-front-icon-button at bounding box center [842, 146] width 26 height 26
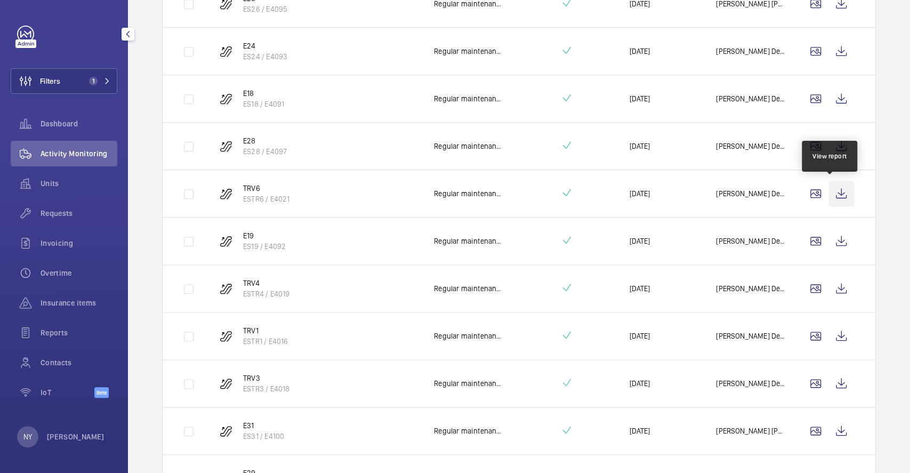
click at [832, 183] on wm-front-icon-button at bounding box center [842, 194] width 26 height 26
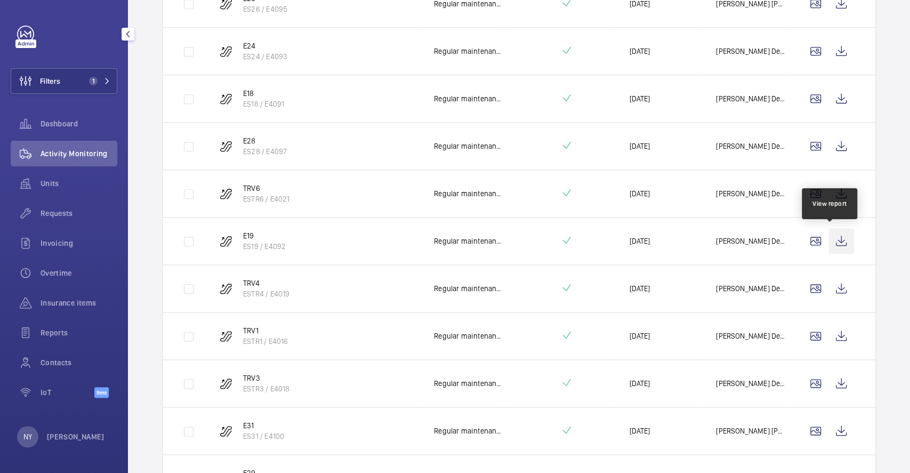
click at [830, 239] on wm-front-icon-button at bounding box center [842, 241] width 26 height 26
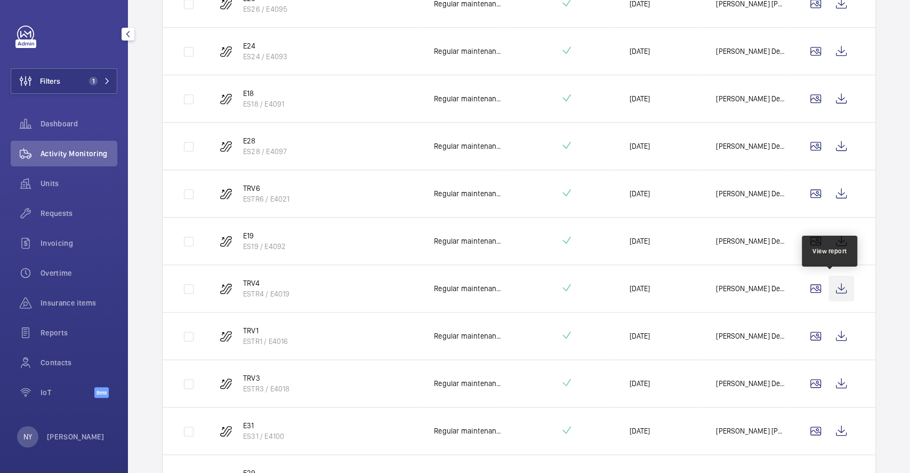
click at [829, 285] on wm-front-icon-button at bounding box center [842, 289] width 26 height 26
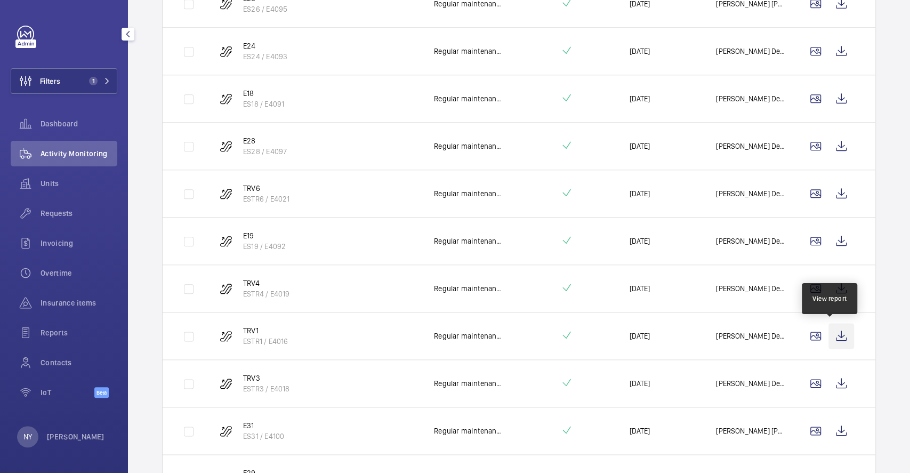
click at [829, 323] on wm-front-icon-button at bounding box center [842, 336] width 26 height 26
click at [845, 382] on td at bounding box center [831, 382] width 90 height 47
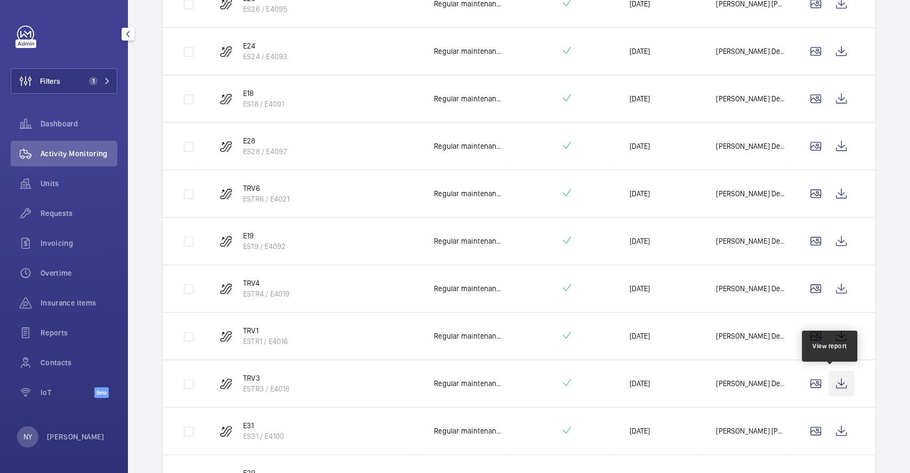
click at [837, 382] on wm-front-icon-button at bounding box center [842, 384] width 26 height 26
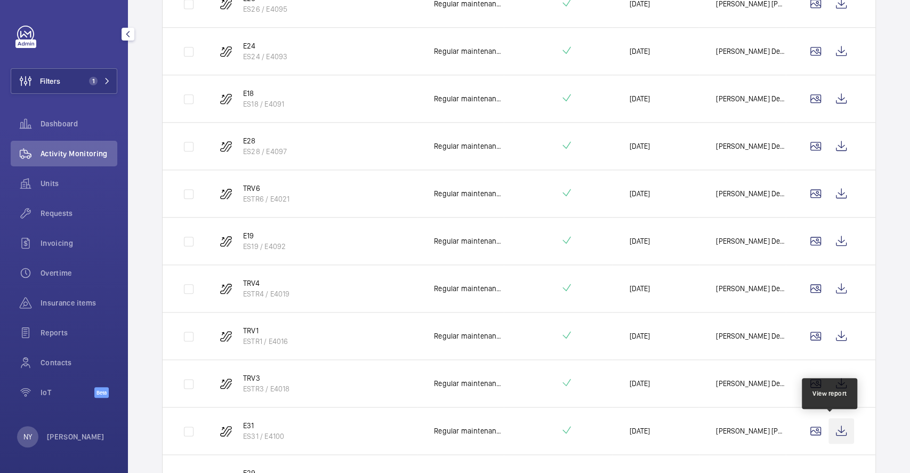
click at [829, 423] on wm-front-icon-button at bounding box center [842, 431] width 26 height 26
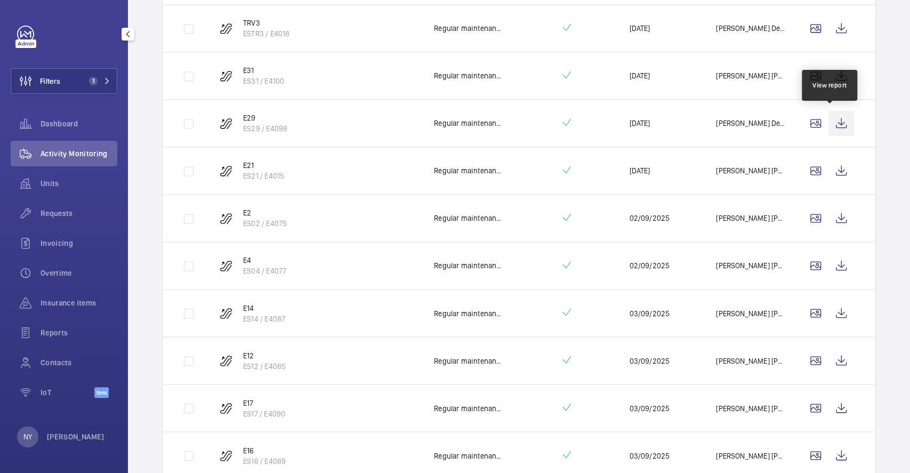
click at [829, 123] on wm-front-icon-button at bounding box center [842, 123] width 26 height 26
click at [832, 170] on wm-front-icon-button at bounding box center [842, 171] width 26 height 26
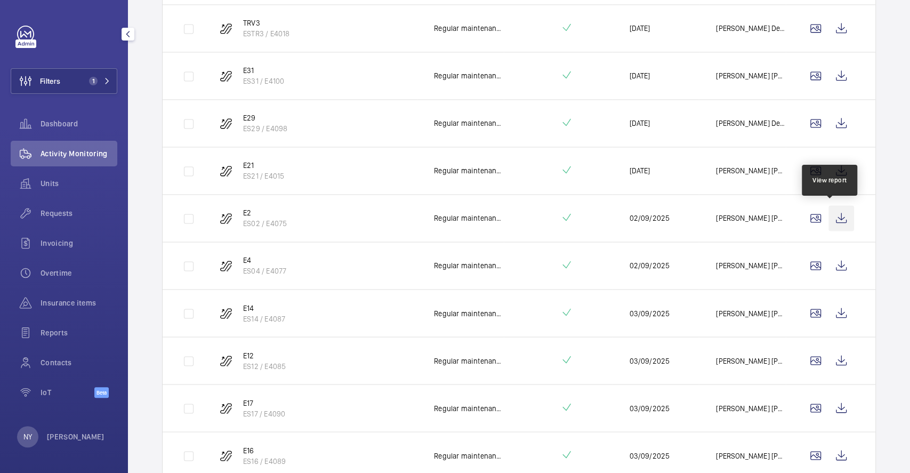
click at [829, 215] on wm-front-icon-button at bounding box center [842, 218] width 26 height 26
click at [832, 256] on wm-front-icon-button at bounding box center [842, 266] width 26 height 26
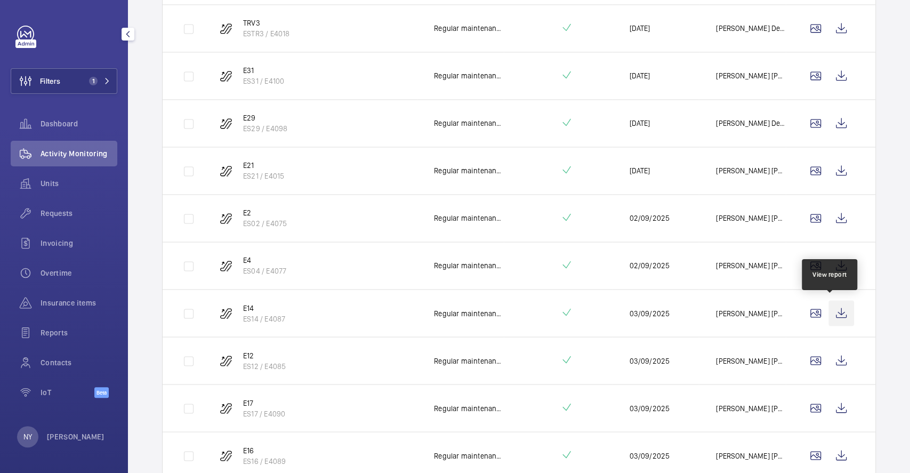
click at [830, 306] on wm-front-icon-button at bounding box center [842, 313] width 26 height 26
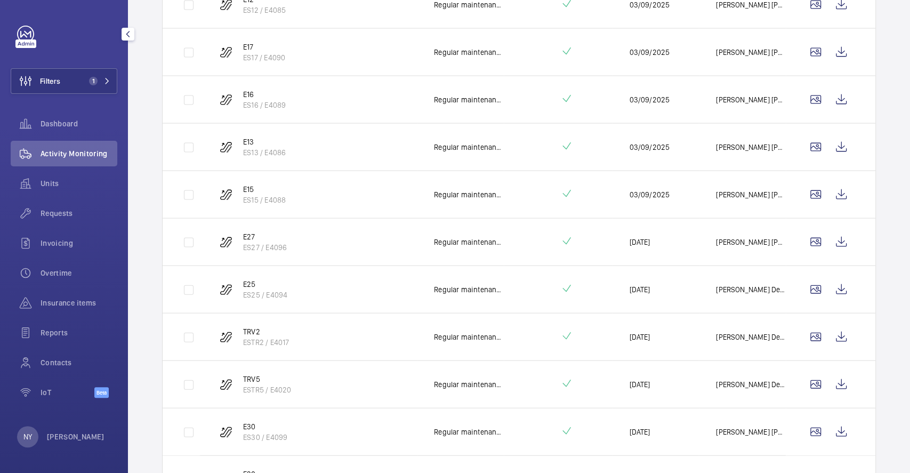
scroll to position [1289, 0]
click at [839, 157] on wm-front-icon-button at bounding box center [842, 147] width 26 height 26
click at [829, 189] on wm-front-icon-button at bounding box center [842, 195] width 26 height 26
click at [829, 229] on wm-front-icon-button at bounding box center [842, 242] width 26 height 26
click at [837, 286] on wm-front-icon-button at bounding box center [842, 290] width 26 height 26
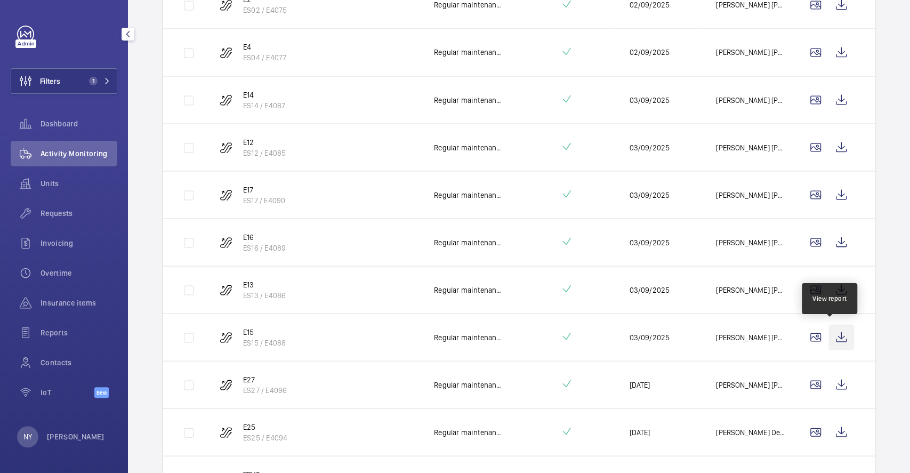
click at [829, 338] on wm-front-icon-button at bounding box center [842, 337] width 26 height 26
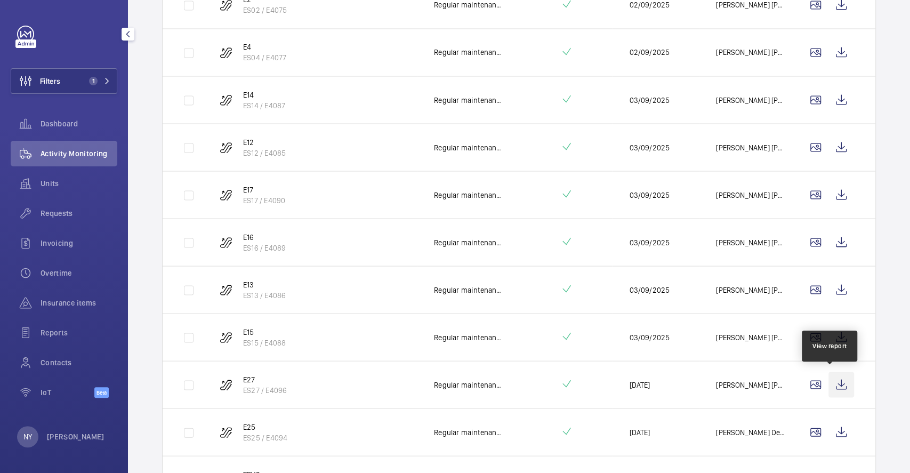
click at [829, 374] on wm-front-icon-button at bounding box center [842, 385] width 26 height 26
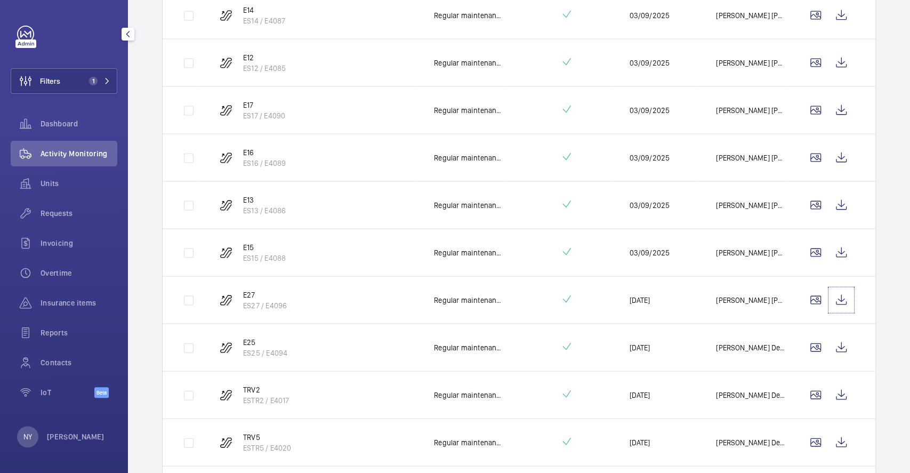
scroll to position [1503, 0]
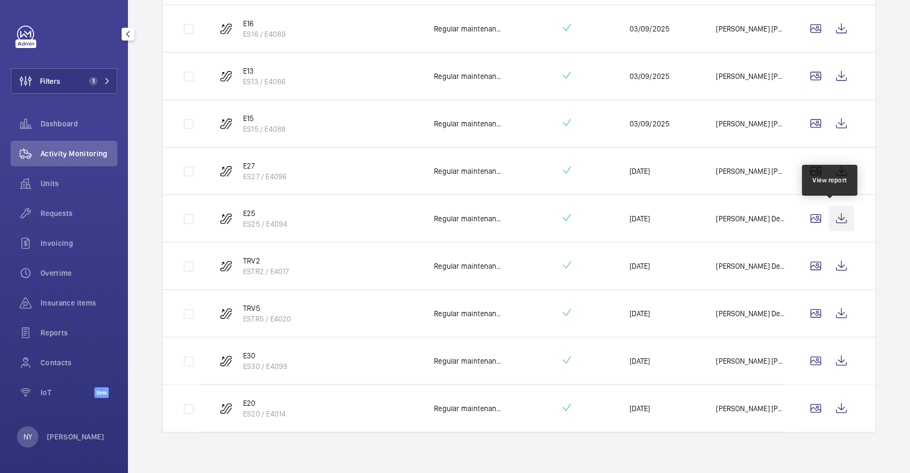
click at [833, 211] on wm-front-icon-button at bounding box center [842, 219] width 26 height 26
click at [829, 262] on wm-front-icon-button at bounding box center [842, 266] width 26 height 26
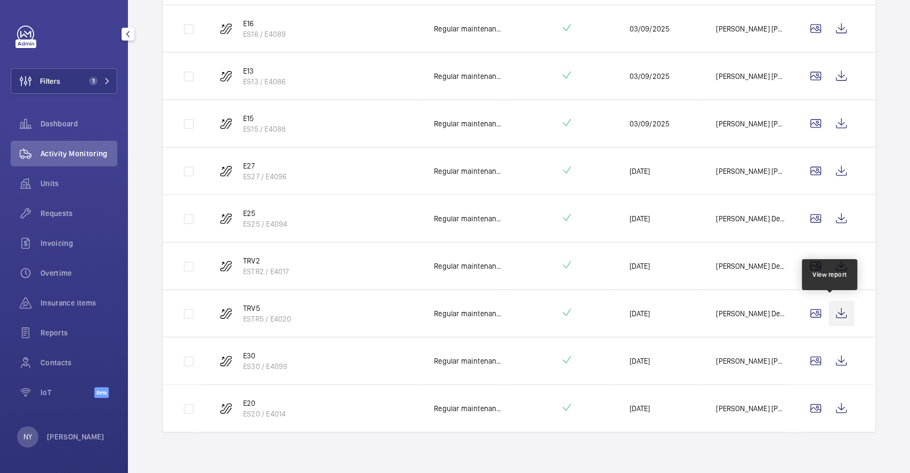
click at [829, 311] on wm-front-icon-button at bounding box center [842, 314] width 26 height 26
click at [832, 360] on wm-front-icon-button at bounding box center [842, 361] width 26 height 26
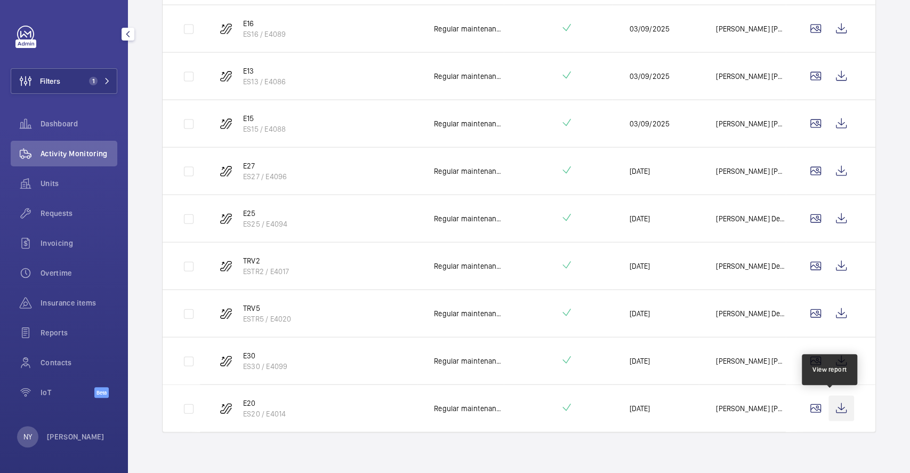
click at [834, 406] on wm-front-icon-button at bounding box center [842, 409] width 26 height 26
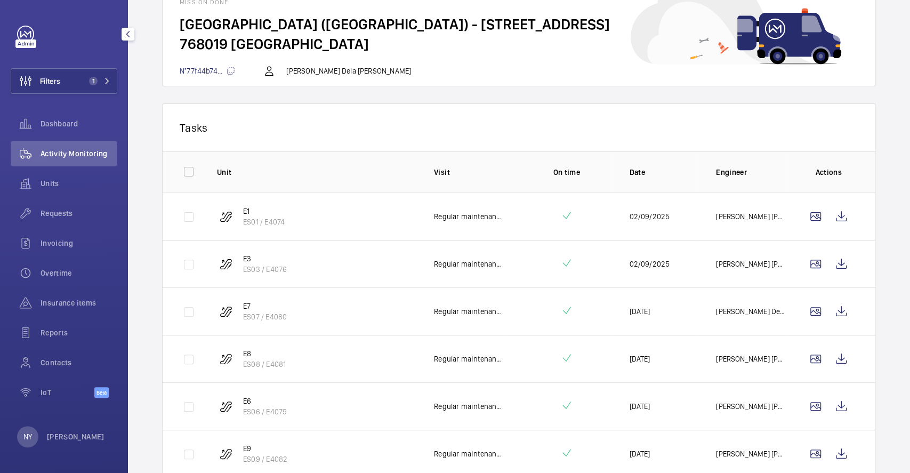
scroll to position [0, 0]
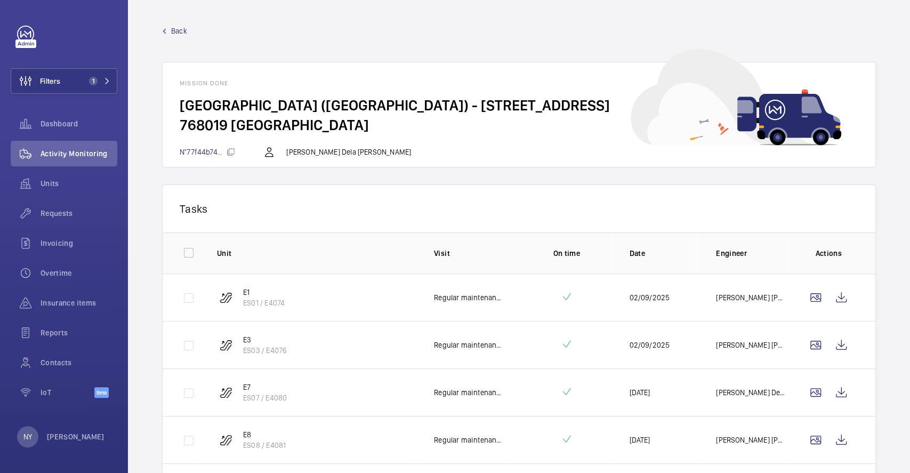
click at [168, 32] on link "Back" at bounding box center [519, 31] width 714 height 11
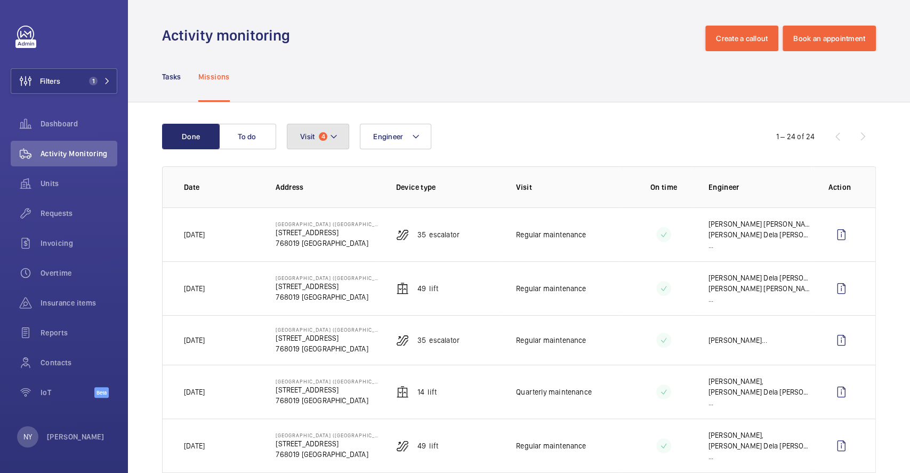
click at [316, 131] on button "Visit 4" at bounding box center [318, 137] width 62 height 26
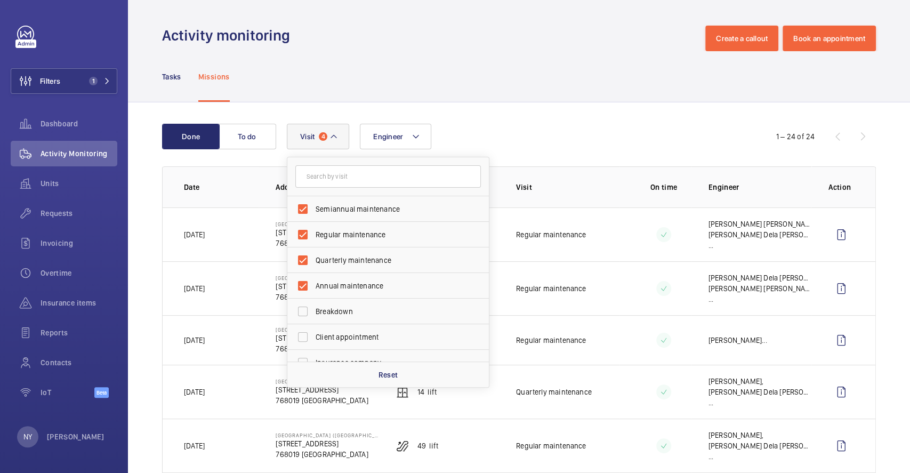
click at [367, 56] on div "Tasks Missions" at bounding box center [519, 76] width 714 height 51
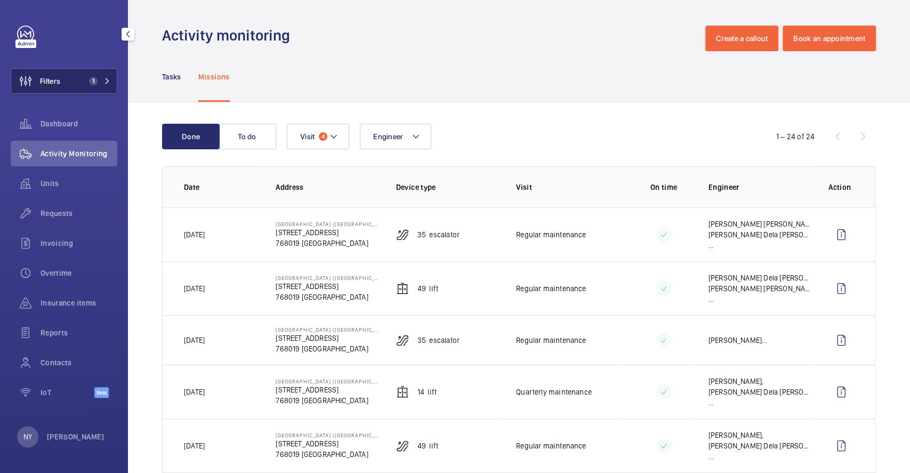
click at [60, 76] on span "Filters" at bounding box center [50, 81] width 20 height 11
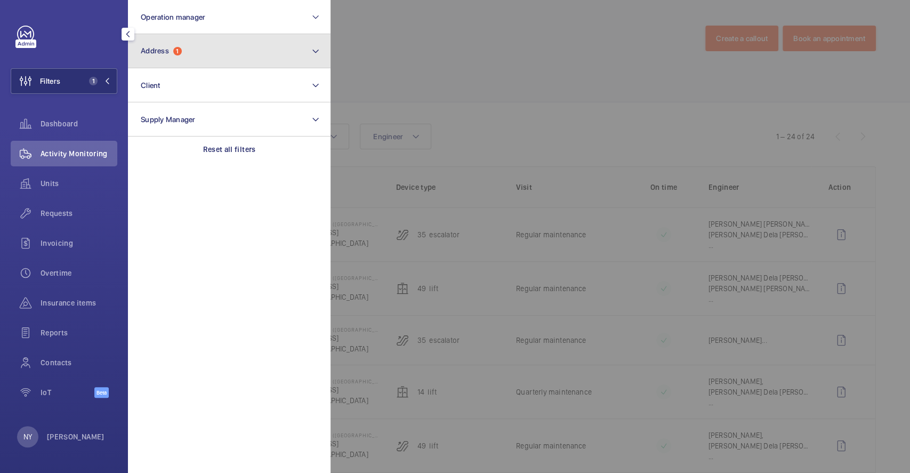
click at [198, 53] on button "Address 1" at bounding box center [229, 51] width 203 height 34
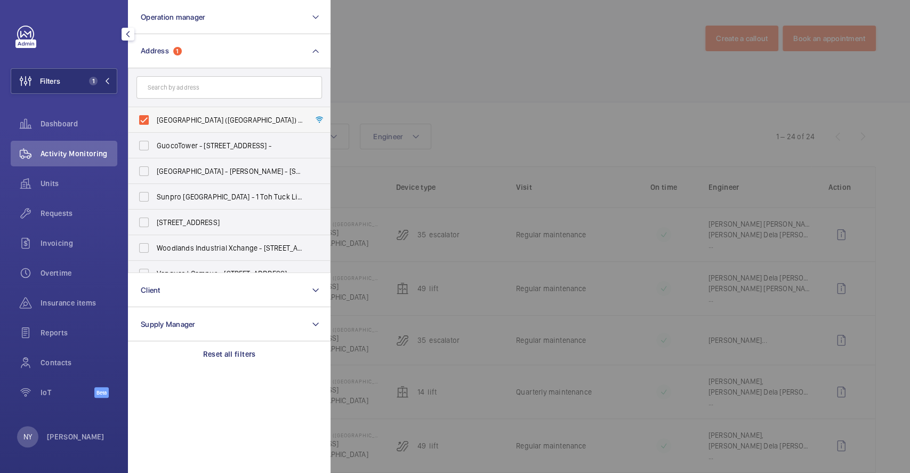
click at [210, 118] on span "[GEOGRAPHIC_DATA] ([GEOGRAPHIC_DATA]) - [STREET_ADDRESS]" at bounding box center [230, 120] width 147 height 11
click at [155, 118] on input "[GEOGRAPHIC_DATA] ([GEOGRAPHIC_DATA]) - [STREET_ADDRESS]" at bounding box center [143, 119] width 21 height 21
checkbox input "false"
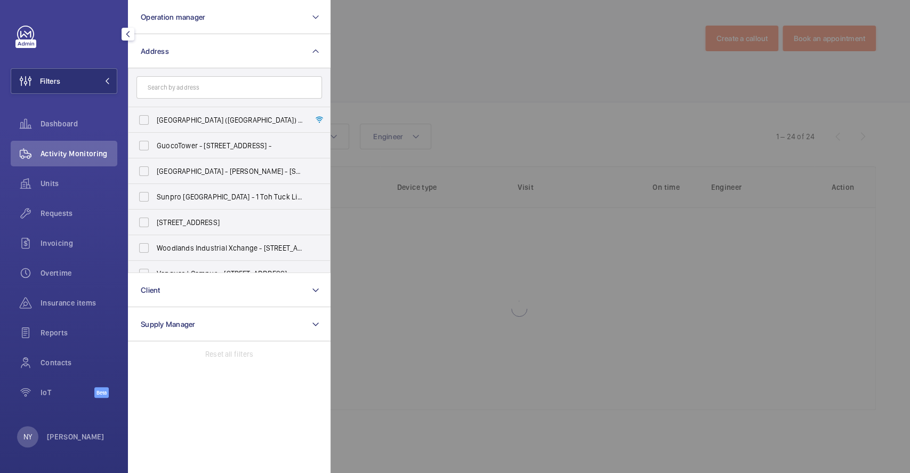
click at [458, 83] on div at bounding box center [786, 236] width 910 height 473
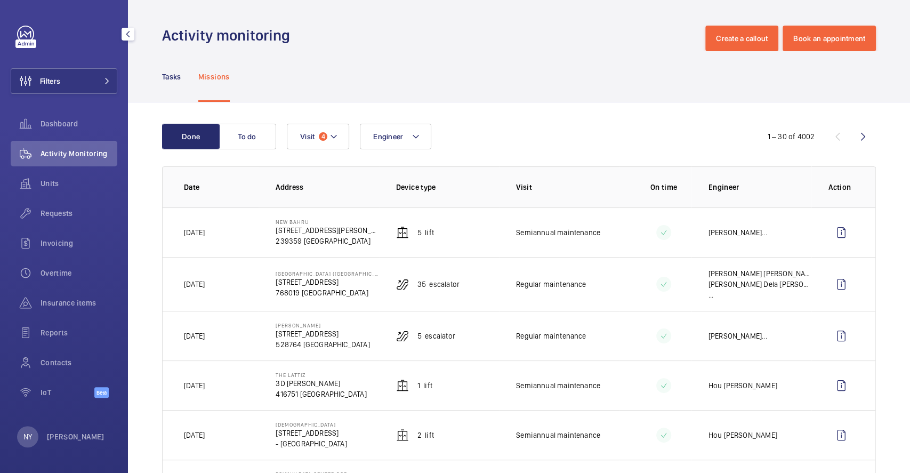
drag, startPoint x: 275, startPoint y: 218, endPoint x: 315, endPoint y: 218, distance: 39.5
click at [315, 219] on p "New Bahru" at bounding box center [327, 222] width 103 height 6
copy p "New Bahru"
click at [834, 234] on wm-front-icon-button at bounding box center [842, 233] width 26 height 26
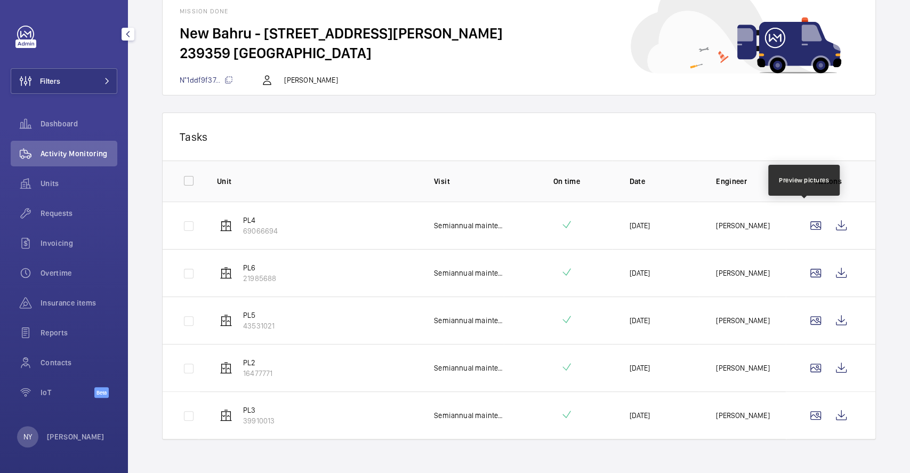
scroll to position [81, 0]
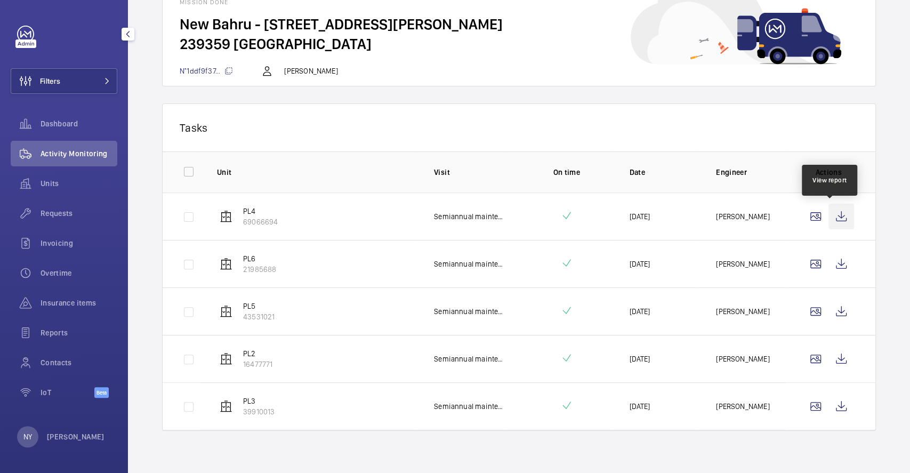
click at [833, 224] on wm-front-icon-button at bounding box center [842, 217] width 26 height 26
click at [837, 262] on wm-front-icon-button at bounding box center [842, 264] width 26 height 26
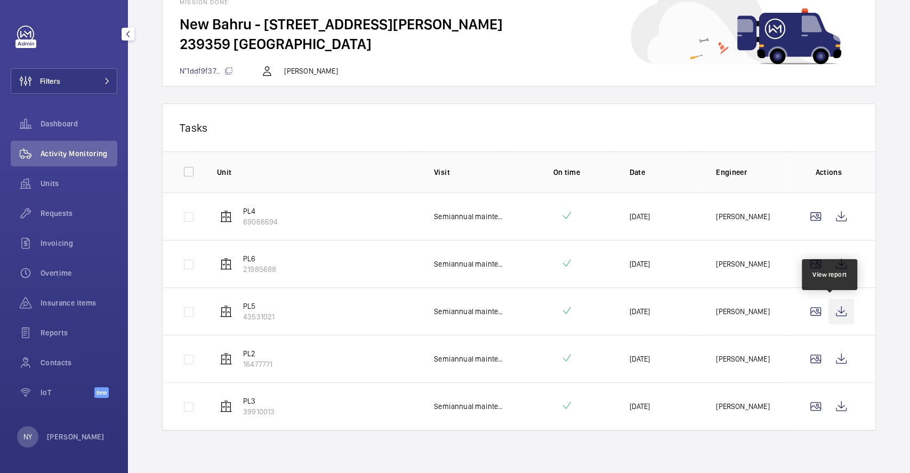
click at [834, 319] on wm-front-icon-button at bounding box center [842, 312] width 26 height 26
click at [832, 352] on wm-front-icon-button at bounding box center [842, 359] width 26 height 26
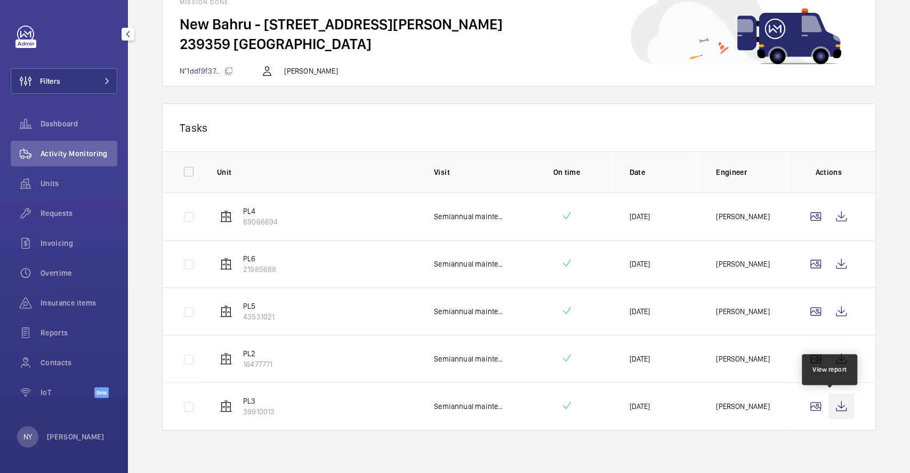
click at [836, 400] on wm-front-icon-button at bounding box center [842, 407] width 26 height 26
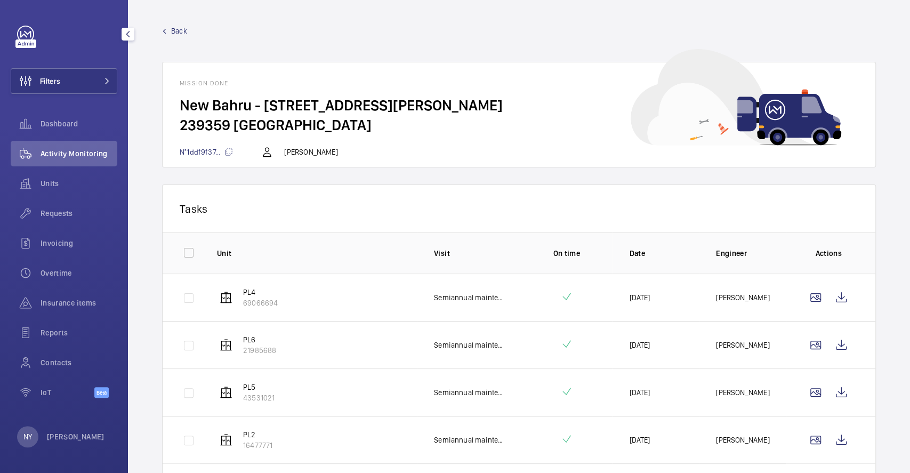
scroll to position [0, 0]
click at [170, 31] on link "Back" at bounding box center [519, 31] width 714 height 11
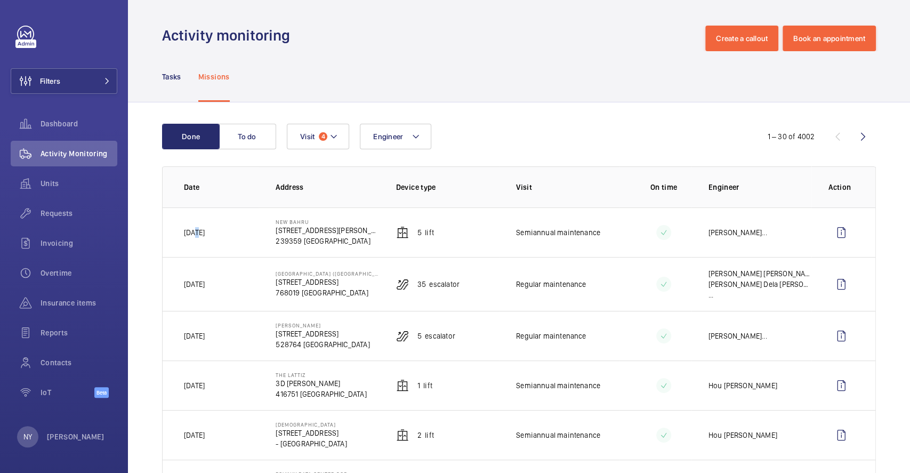
click at [201, 234] on p "[DATE]" at bounding box center [194, 232] width 21 height 11
click at [55, 441] on p "[PERSON_NAME]" at bounding box center [76, 436] width 58 height 11
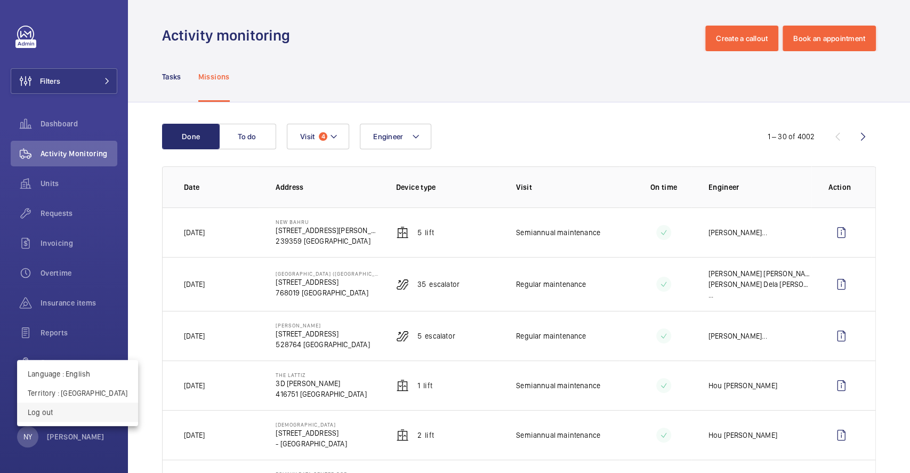
click at [95, 404] on button "Log out" at bounding box center [77, 412] width 121 height 19
